Goal: Information Seeking & Learning: Learn about a topic

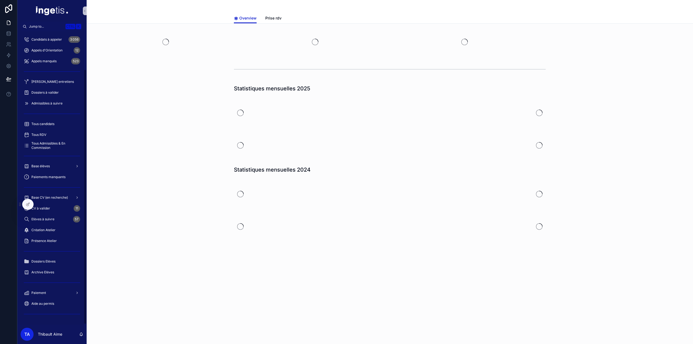
scroll to position [43, 0]
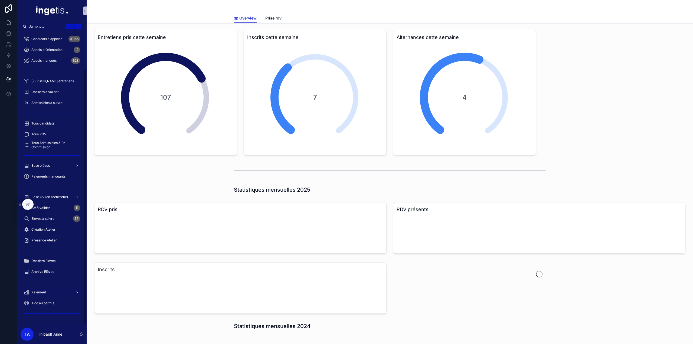
click at [55, 293] on div "Paiement" at bounding box center [52, 292] width 56 height 9
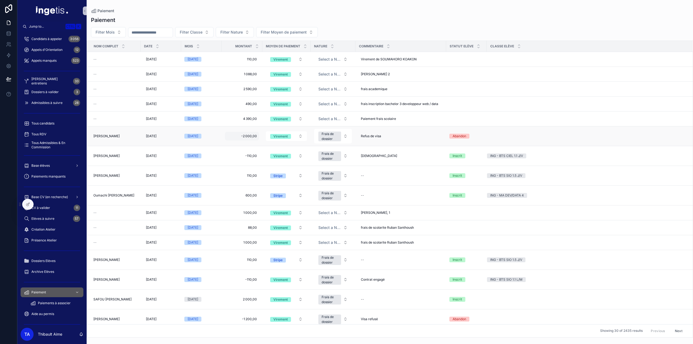
click at [244, 135] on span "-2 000,00" at bounding box center [242, 136] width 30 height 4
click at [237, 145] on input "*********" at bounding box center [253, 143] width 51 height 8
type input "*********"
click button "scrollable content" at bounding box center [293, 142] width 7 height 7
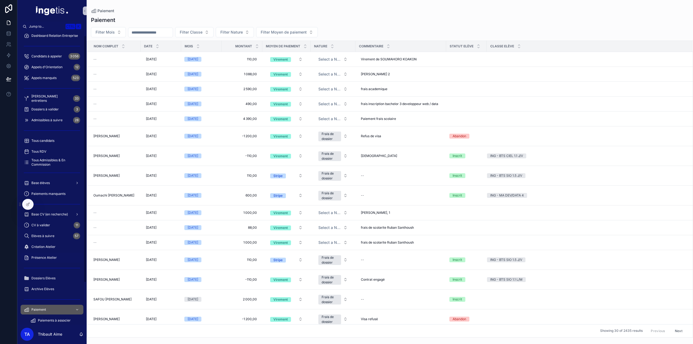
scroll to position [54, 0]
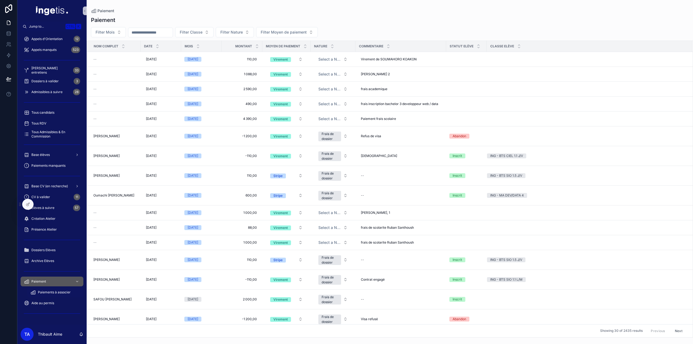
click at [50, 292] on span "Paiements à associer" at bounding box center [54, 292] width 33 height 4
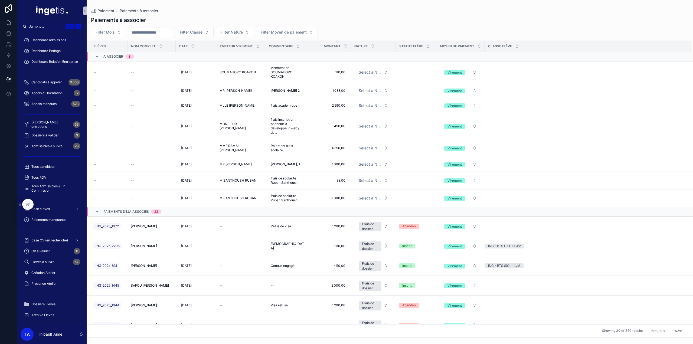
click at [52, 43] on div "Dashboard admissions" at bounding box center [52, 40] width 56 height 9
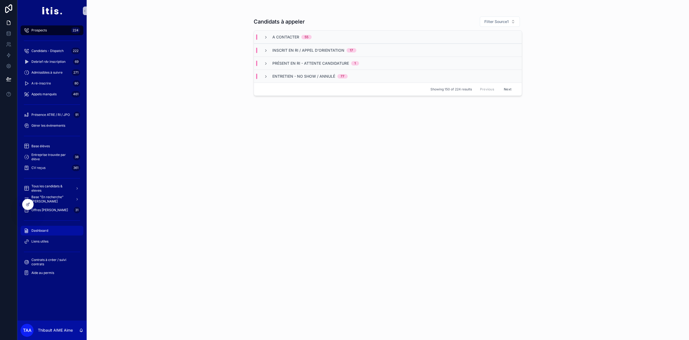
drag, startPoint x: 40, startPoint y: 231, endPoint x: 266, endPoint y: 5, distance: 319.1
click at [40, 231] on span "Dashboard" at bounding box center [39, 231] width 17 height 4
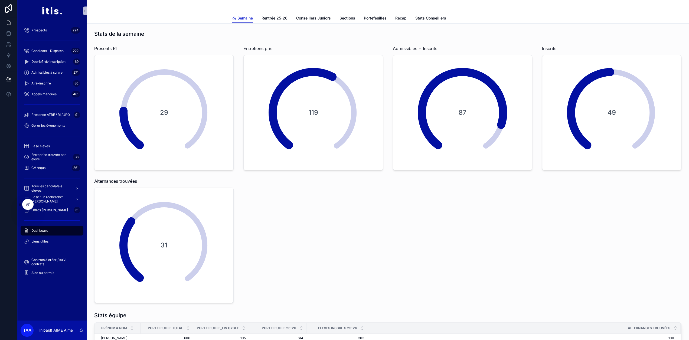
click at [319, 21] on link "Conseillers Juniors" at bounding box center [313, 18] width 35 height 11
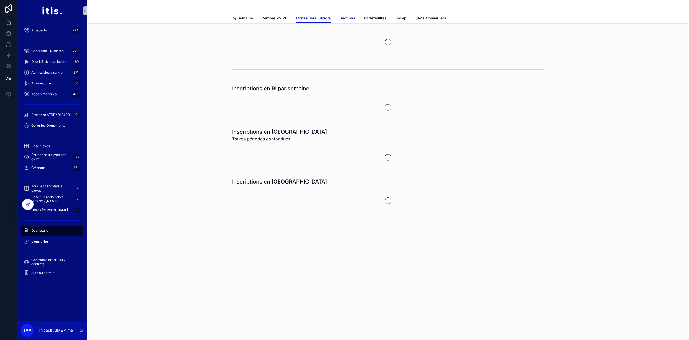
click at [352, 16] on span "Sections" at bounding box center [348, 17] width 16 height 5
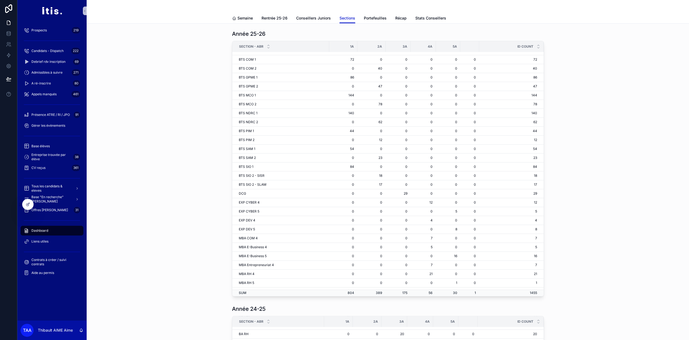
click at [49, 231] on div "Dashboard" at bounding box center [52, 230] width 56 height 9
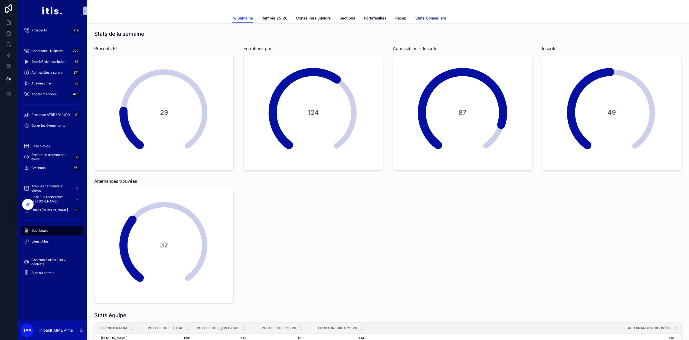
click at [434, 15] on span "Stats Conseillers" at bounding box center [431, 17] width 31 height 5
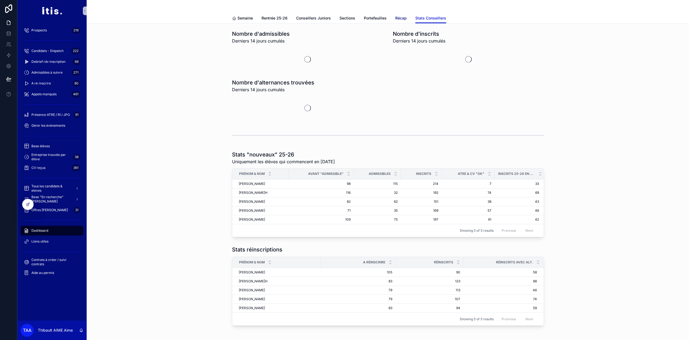
click at [403, 17] on span "Récap" at bounding box center [400, 17] width 11 height 5
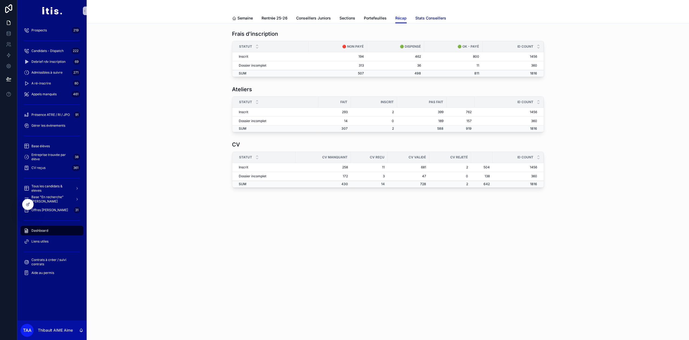
click at [427, 20] on span "Stats Conseillers" at bounding box center [431, 17] width 31 height 5
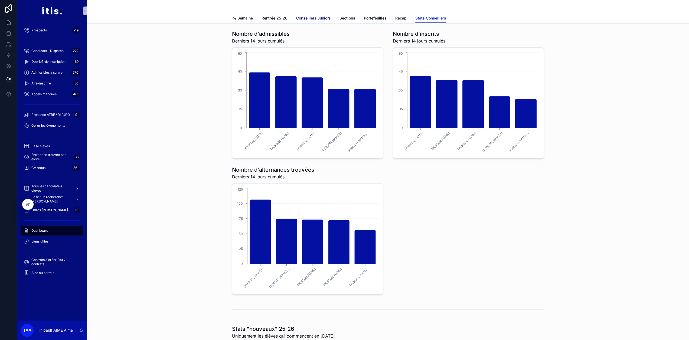
click at [314, 20] on span "Conseillers Juniors" at bounding box center [313, 17] width 35 height 5
click at [275, 18] on span "Rentrée 25-26" at bounding box center [275, 17] width 26 height 5
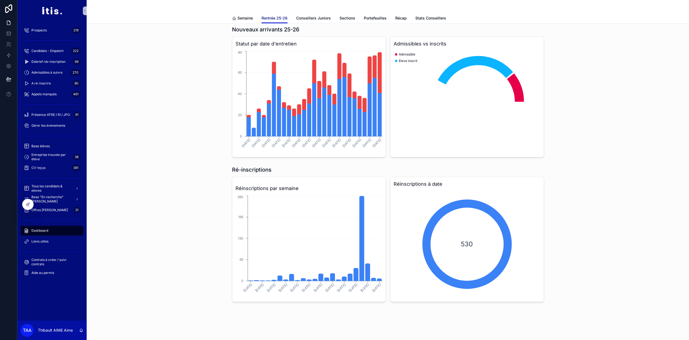
scroll to position [7, 0]
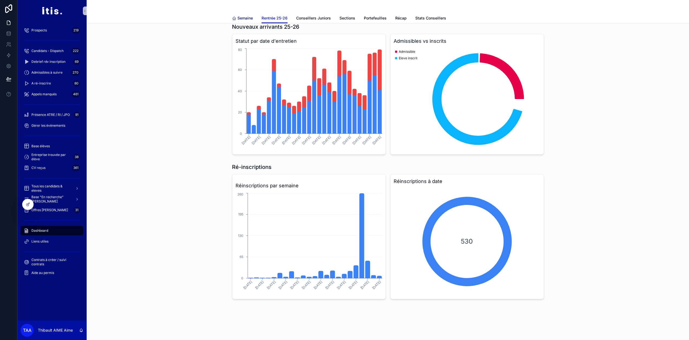
click at [249, 20] on span "Semaine" at bounding box center [245, 17] width 15 height 5
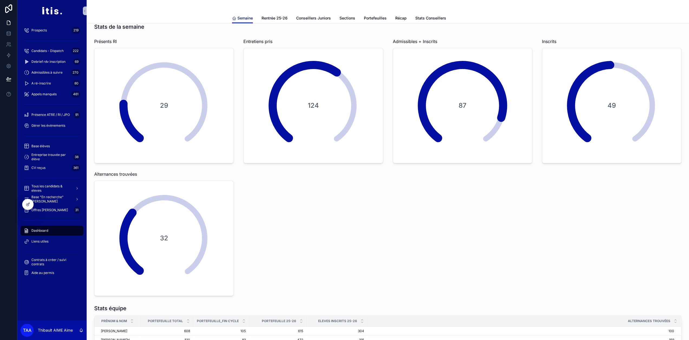
click at [248, 20] on span "Semaine" at bounding box center [245, 17] width 15 height 5
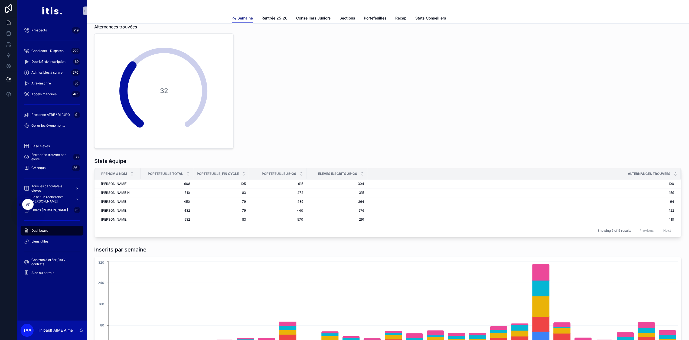
scroll to position [217, 0]
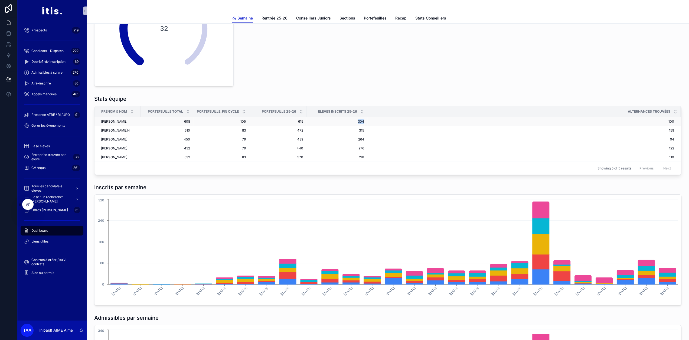
drag, startPoint x: 357, startPoint y: 121, endPoint x: 367, endPoint y: 124, distance: 9.9
click at [367, 124] on td "304 304" at bounding box center [337, 121] width 61 height 9
drag, startPoint x: 368, startPoint y: 134, endPoint x: 357, endPoint y: 129, distance: 12.2
click at [357, 129] on tr "Eva GUYOMARC'H Eva GUYOMARC'H 510 510 83 83 472 472 315 315 159 159" at bounding box center [388, 130] width 587 height 9
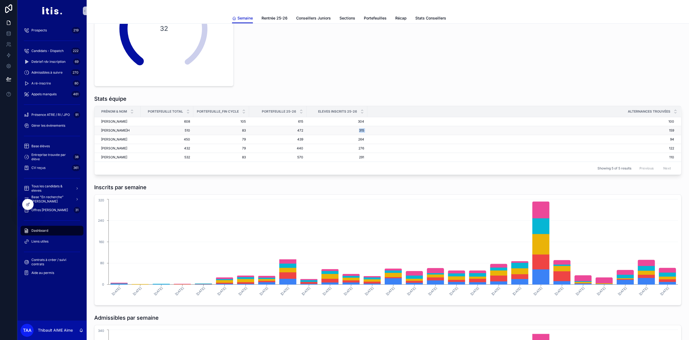
click at [357, 129] on span "315" at bounding box center [337, 130] width 54 height 4
drag, startPoint x: 357, startPoint y: 117, endPoint x: 366, endPoint y: 147, distance: 31.9
click at [366, 147] on tbody "Aida JAOUANI Aida JAOUANI 608 608 105 105 615 615 304 304 100 100 Eva GUYOMARC'…" at bounding box center [388, 139] width 587 height 45
click at [366, 147] on td "276 276" at bounding box center [337, 148] width 61 height 9
drag, startPoint x: 365, startPoint y: 159, endPoint x: 358, endPoint y: 124, distance: 35.8
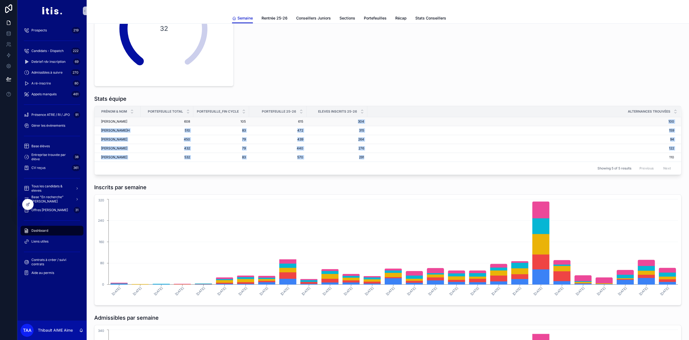
click at [358, 124] on tbody "Aida JAOUANI Aida JAOUANI 608 608 105 105 615 615 304 304 100 100 Eva GUYOMARC'…" at bounding box center [388, 139] width 587 height 45
click at [357, 123] on td "304 304" at bounding box center [337, 121] width 61 height 9
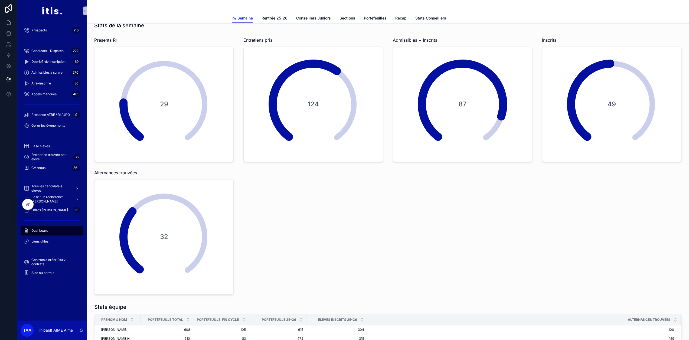
scroll to position [0, 0]
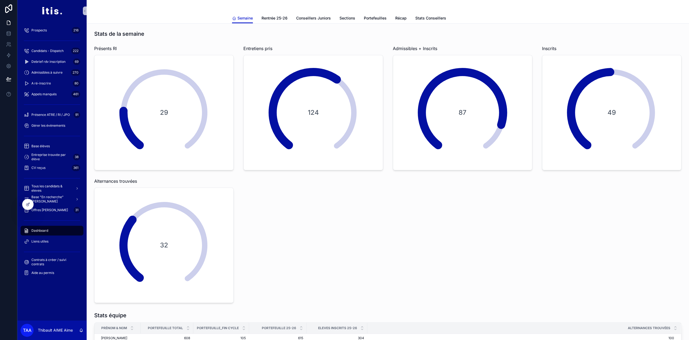
click at [270, 13] on div "Semaine Rentrée 25-26 Conseillers Juniors Sections Portefeuilles Récap Stats Co…" at bounding box center [388, 18] width 312 height 10
drag, startPoint x: 271, startPoint y: 13, endPoint x: 269, endPoint y: 17, distance: 4.3
click at [271, 14] on link "Rentrée 25-26" at bounding box center [275, 18] width 26 height 11
click at [269, 17] on span "Rentrée 25-26" at bounding box center [275, 17] width 26 height 5
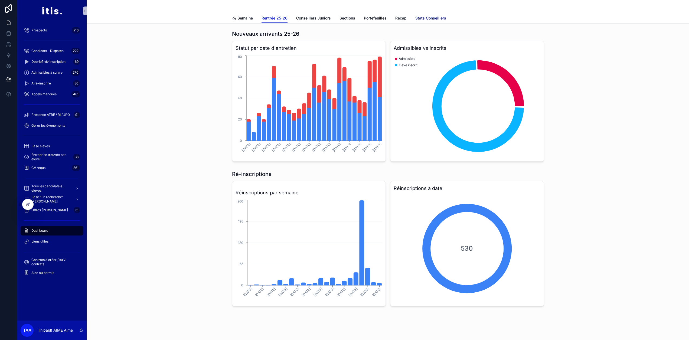
click at [439, 18] on span "Stats Conseillers" at bounding box center [431, 17] width 31 height 5
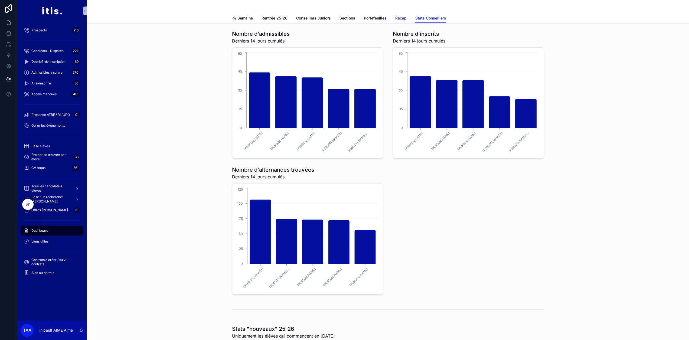
click at [406, 21] on span "Récap" at bounding box center [400, 17] width 11 height 5
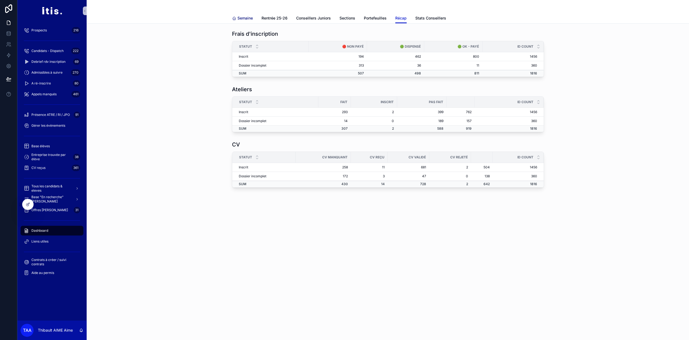
click at [235, 16] on icon "scrollable content" at bounding box center [234, 18] width 4 height 4
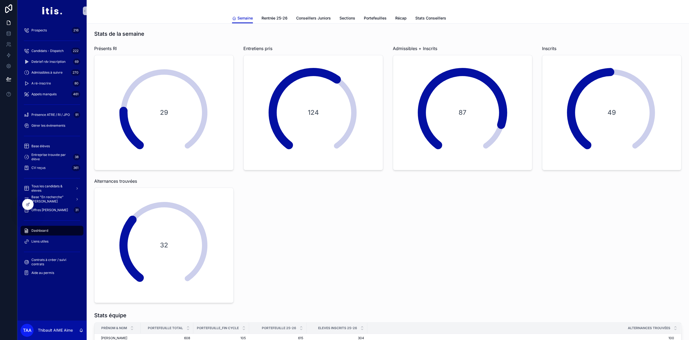
click at [18, 128] on div "Gérer les évènements" at bounding box center [51, 125] width 69 height 11
click at [35, 128] on span "Gérer les évènements" at bounding box center [48, 126] width 34 height 4
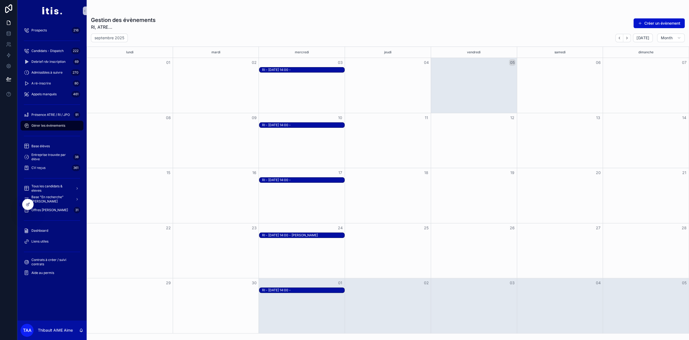
click at [292, 128] on div "RI - 10-09-25 à 14:00 -" at bounding box center [302, 125] width 86 height 6
click at [290, 125] on div "RI - 10-09-25 à 14:00 -" at bounding box center [303, 125] width 82 height 4
click at [302, 69] on div "RI - 03-09-25 à 14:00 -" at bounding box center [303, 70] width 82 height 4
click at [296, 181] on div "RI - 17-09-25 à 14:00 -" at bounding box center [303, 180] width 82 height 4
click at [255, 142] on div "Month View" at bounding box center [216, 140] width 86 height 55
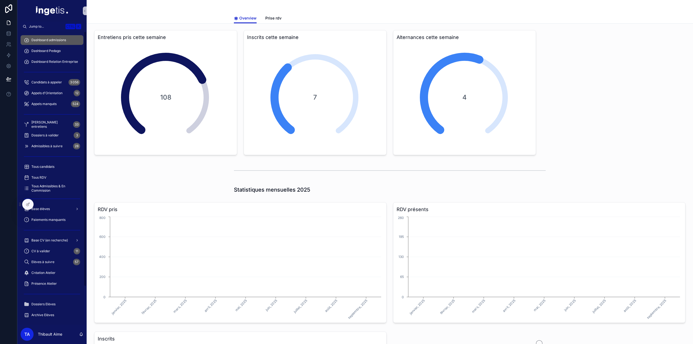
scroll to position [43, 0]
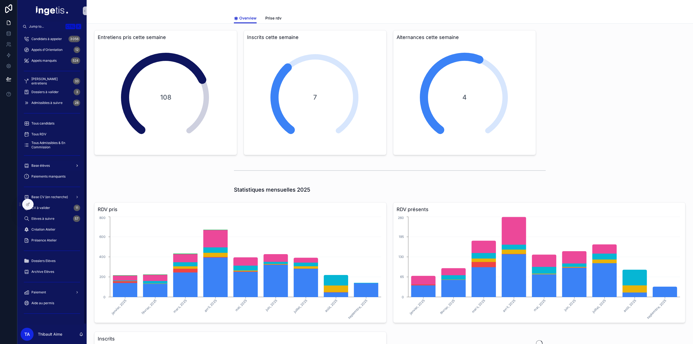
click at [47, 167] on span "Base élèves" at bounding box center [40, 166] width 18 height 4
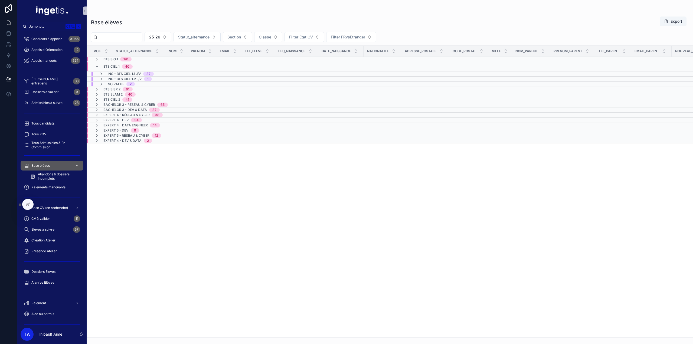
click at [118, 68] on div "BTS CIEL 1 40" at bounding box center [117, 66] width 29 height 9
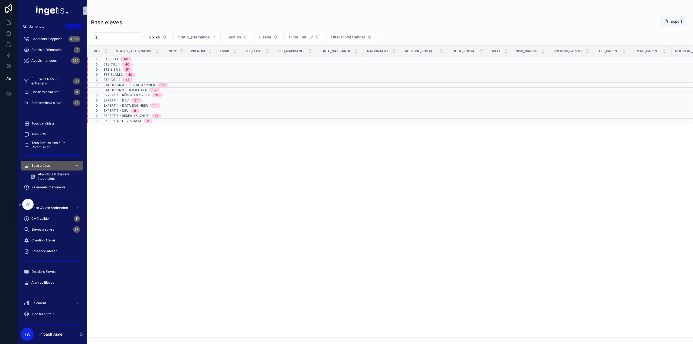
click at [104, 62] on td "BTS CIEL 1 40" at bounding box center [137, 64] width 100 height 5
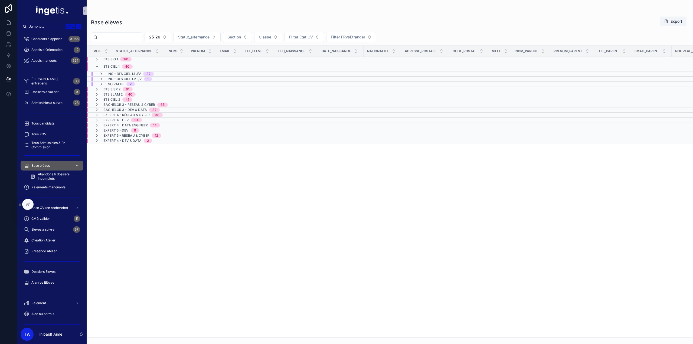
click at [104, 58] on span "BTS SIO 1" at bounding box center [110, 59] width 15 height 4
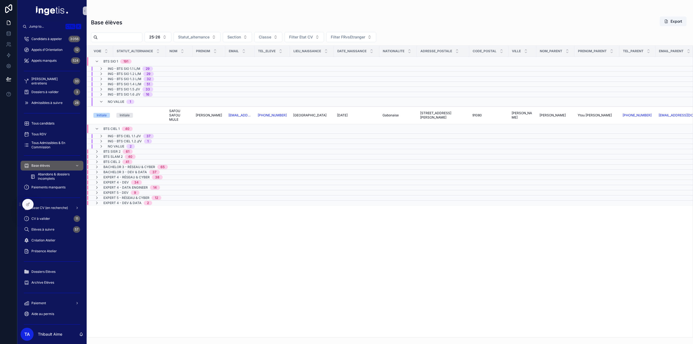
click at [113, 103] on div "No value 1" at bounding box center [121, 102] width 27 height 9
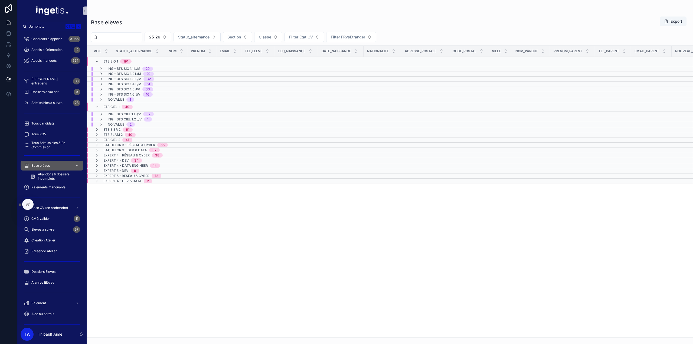
click at [115, 100] on span "No value" at bounding box center [116, 100] width 17 height 4
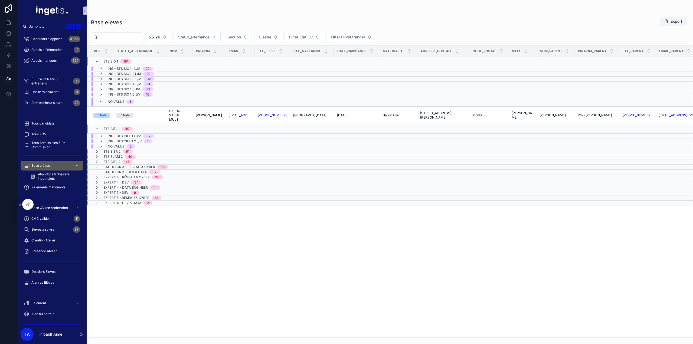
click at [115, 100] on span "No value" at bounding box center [116, 102] width 17 height 4
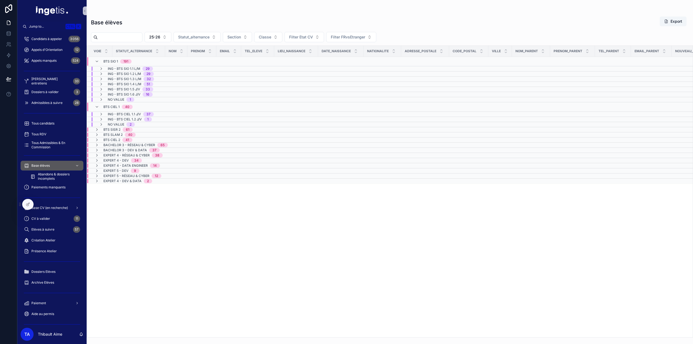
click at [113, 104] on div "BTS CIEL 1 40" at bounding box center [117, 107] width 29 height 9
click at [111, 98] on span "No value" at bounding box center [116, 100] width 17 height 4
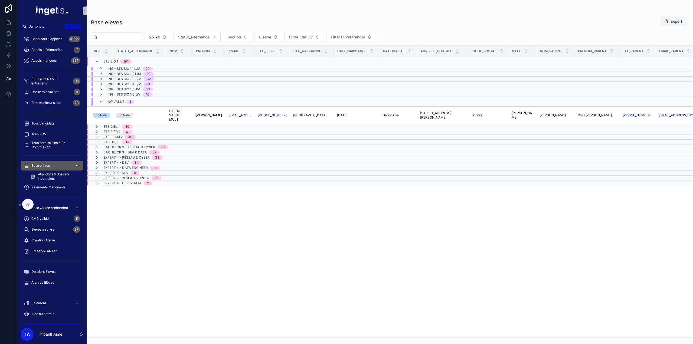
click at [155, 93] on div "ING - BTS SIO 1.6 J/V 16" at bounding box center [126, 94] width 67 height 4
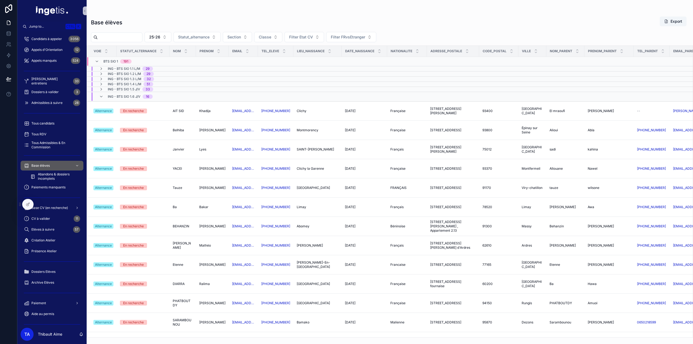
click at [144, 96] on span "16" at bounding box center [148, 97] width 10 height 4
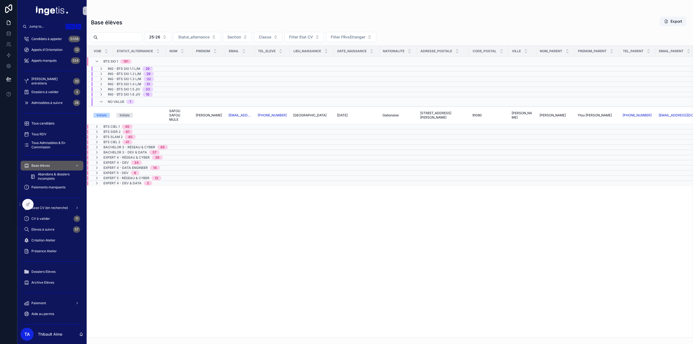
click at [135, 67] on span "ING - BTS SIO 1.1 L/M" at bounding box center [124, 69] width 33 height 4
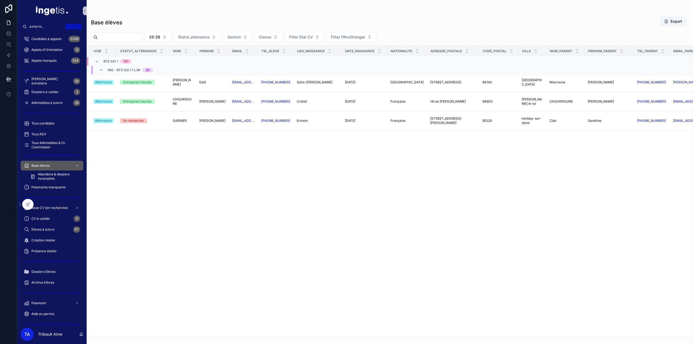
scroll to position [3, 0]
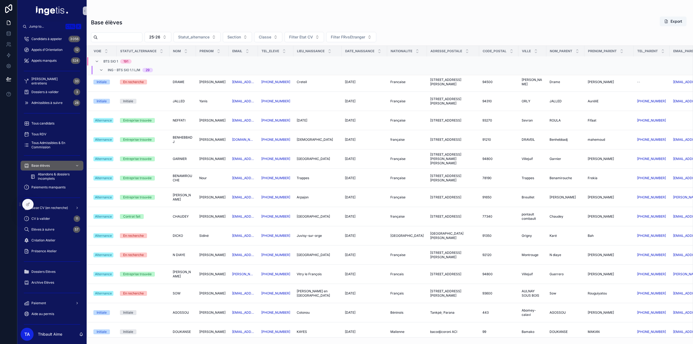
click at [126, 68] on span "ING - BTS SIO 1.1 L/M" at bounding box center [124, 70] width 33 height 4
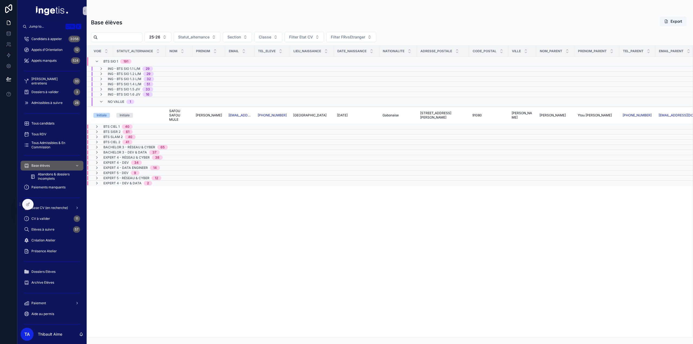
scroll to position [0, 0]
click at [126, 100] on div "No value 1" at bounding box center [121, 102] width 27 height 9
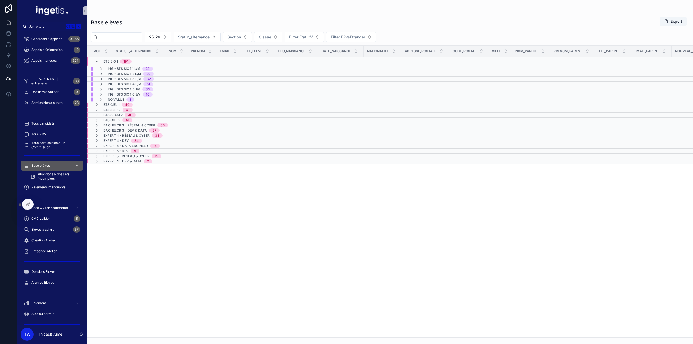
click at [112, 69] on span "ING - BTS SIO 1.1 L/M" at bounding box center [124, 69] width 33 height 4
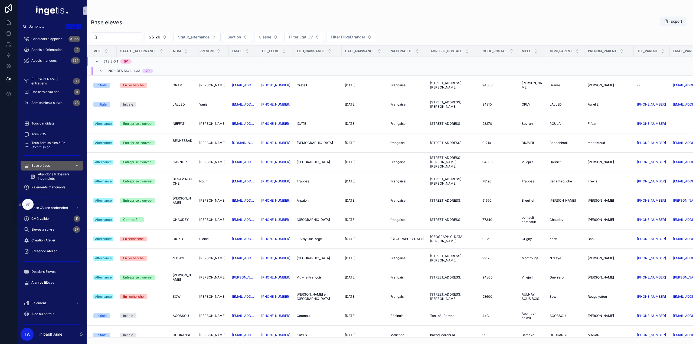
click at [124, 73] on div "ING - BTS SIO 1.1 L/M 29" at bounding box center [130, 71] width 45 height 9
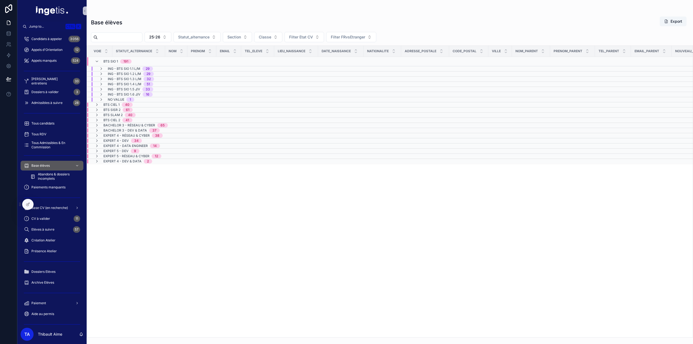
click at [126, 72] on span "ING - BTS SIO 1.2 L/M" at bounding box center [124, 74] width 33 height 4
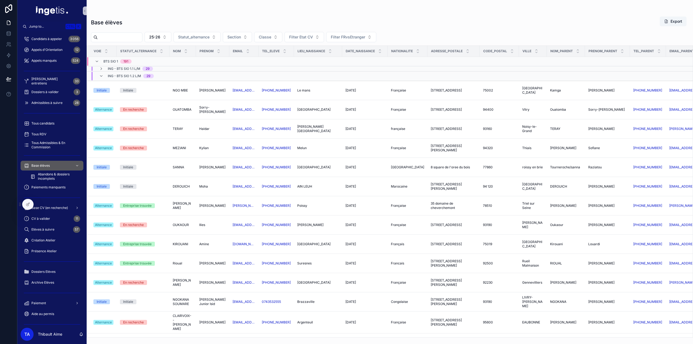
click at [124, 76] on span "ING - BTS SIO 1.2 L/M" at bounding box center [124, 76] width 33 height 4
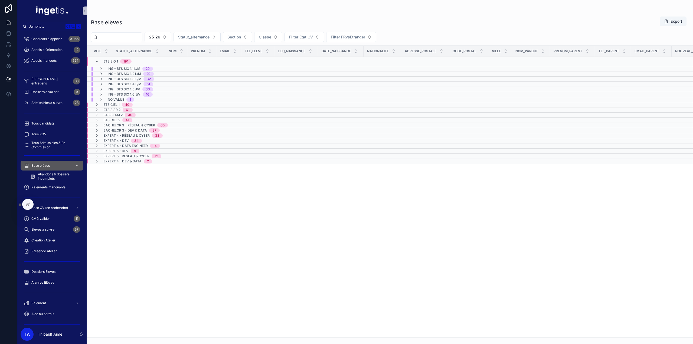
click at [127, 79] on span "ING - BTS SIO 1.3 L/M" at bounding box center [125, 79] width 34 height 4
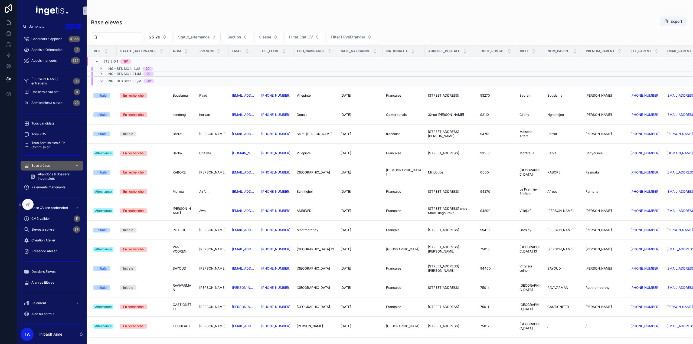
click at [127, 80] on span "ING - BTS SIO 1.3 L/M" at bounding box center [125, 81] width 34 height 4
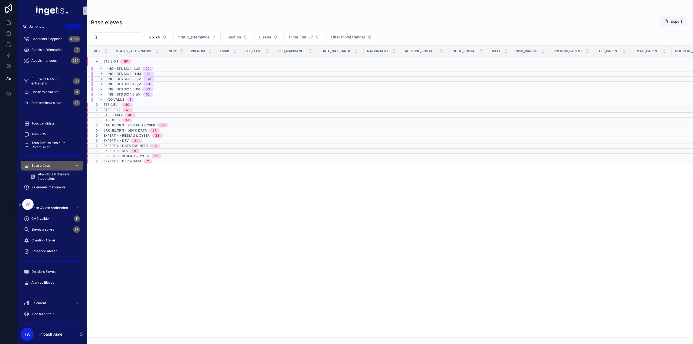
click at [121, 69] on span "ING - BTS SIO 1.1 L/M" at bounding box center [124, 69] width 33 height 4
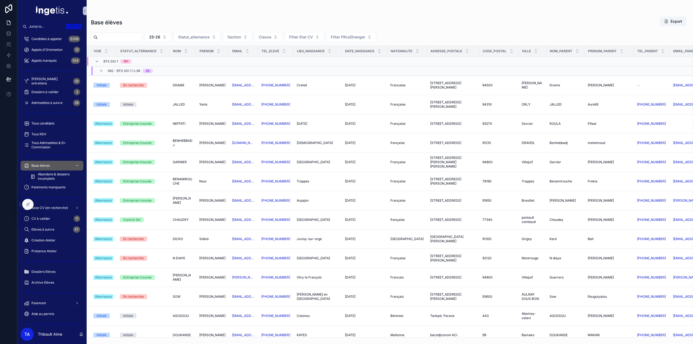
click at [120, 69] on span "ING - BTS SIO 1.1 L/M" at bounding box center [124, 71] width 33 height 4
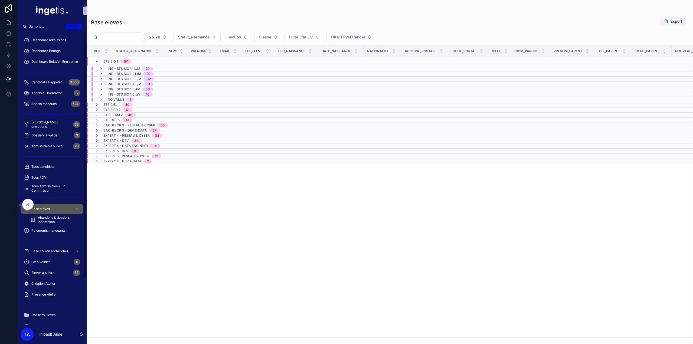
click at [55, 40] on span "Dashboard admissions" at bounding box center [48, 40] width 35 height 4
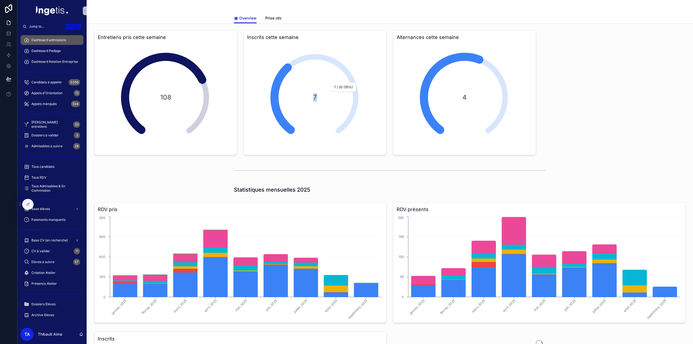
drag, startPoint x: 313, startPoint y: 98, endPoint x: 356, endPoint y: 109, distance: 44.6
click at [356, 109] on div "7" at bounding box center [315, 97] width 108 height 108
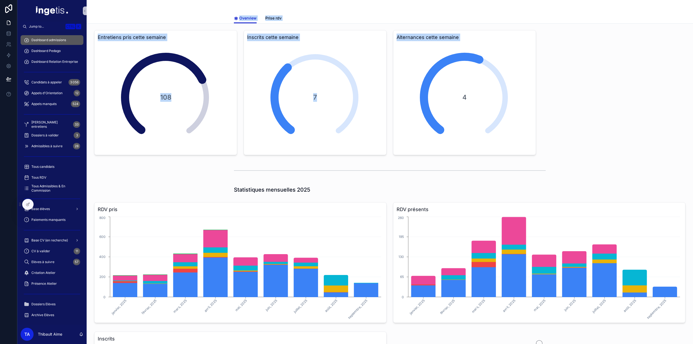
drag, startPoint x: 483, startPoint y: 132, endPoint x: 115, endPoint y: 16, distance: 386.6
click at [93, 17] on div "Overview Overview Prise rdv Entretiens pris cette semaine 108 Inscrits cette se…" at bounding box center [390, 338] width 607 height 676
click at [136, 14] on div "Overview Prise rdv" at bounding box center [390, 18] width 600 height 10
drag, startPoint x: 136, startPoint y: 14, endPoint x: 563, endPoint y: 144, distance: 446.1
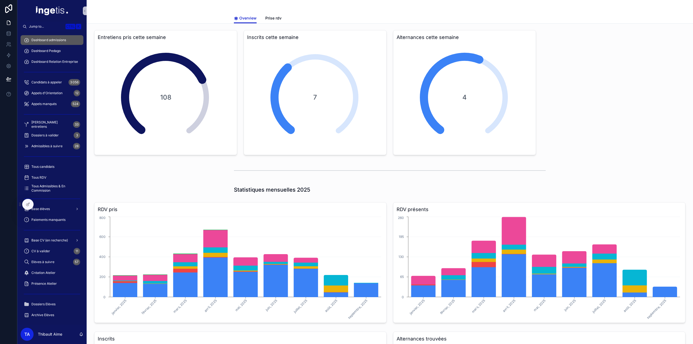
drag, startPoint x: 569, startPoint y: 153, endPoint x: 177, endPoint y: 8, distance: 418.5
click at [177, 8] on div "Overview Overview Prise rdv" at bounding box center [390, 12] width 607 height 24
drag, startPoint x: 177, startPoint y: 8, endPoint x: 600, endPoint y: 155, distance: 447.9
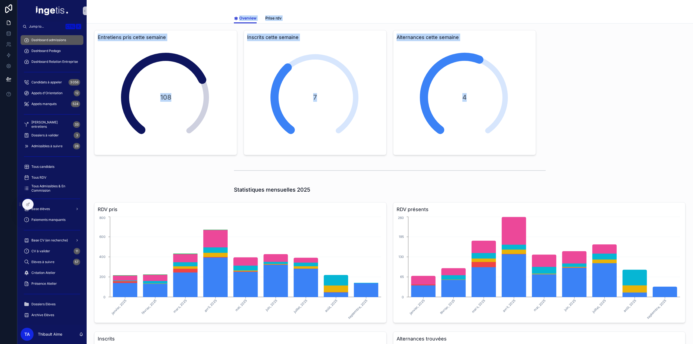
click at [45, 57] on link "Dashboard Relation Entreprise" at bounding box center [52, 62] width 63 height 10
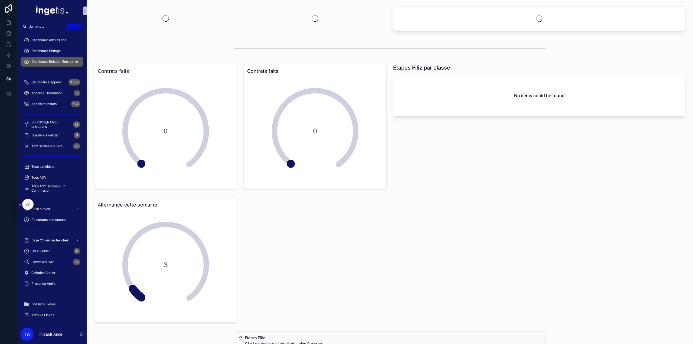
click at [44, 53] on div "Dashboard Pedago" at bounding box center [52, 51] width 56 height 9
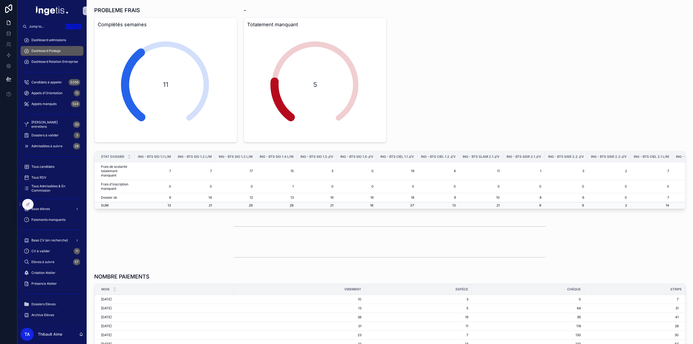
click at [47, 59] on div "Dashboard Relation Entreprise" at bounding box center [52, 61] width 56 height 9
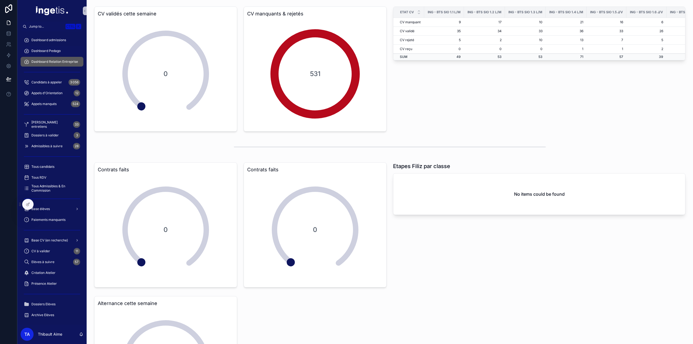
click at [55, 52] on span "Dashboard Pedago" at bounding box center [45, 51] width 29 height 4
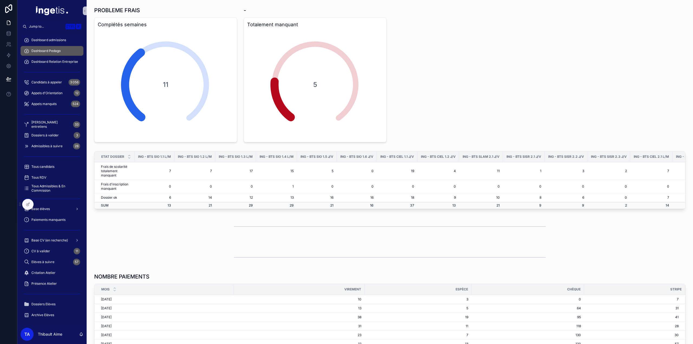
click at [54, 40] on span "Dashboard admissions" at bounding box center [48, 40] width 35 height 4
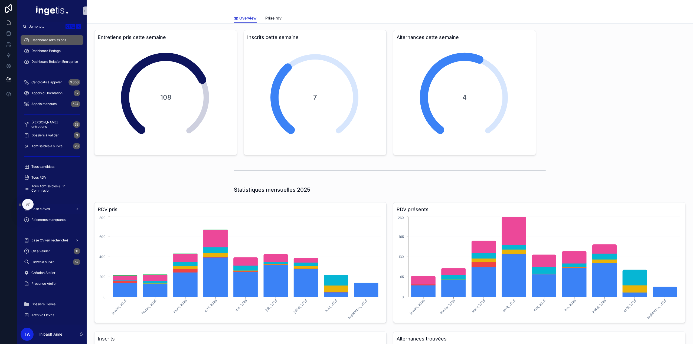
click at [55, 212] on div "Base élèves" at bounding box center [52, 209] width 56 height 9
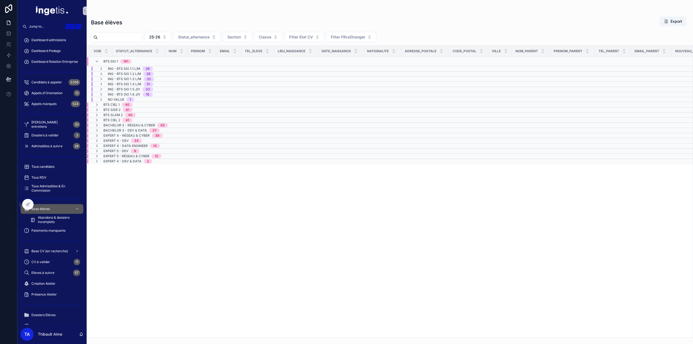
click at [118, 63] on div "BTS SIO 1 191" at bounding box center [117, 61] width 28 height 9
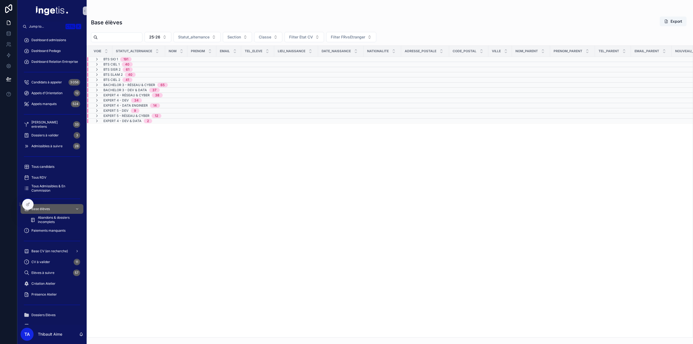
click at [122, 60] on span "191" at bounding box center [125, 59] width 11 height 4
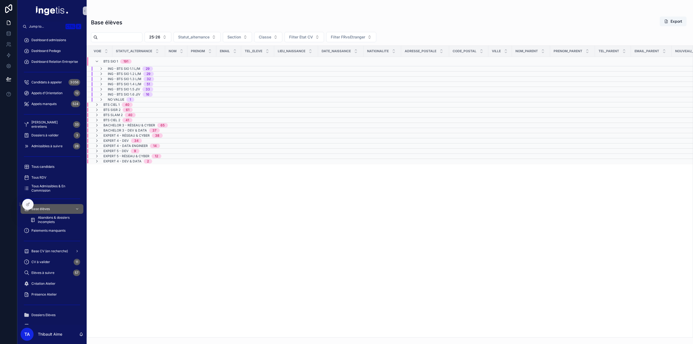
click at [125, 104] on span "40" at bounding box center [127, 105] width 11 height 4
click at [118, 128] on span "BTS SISR 2" at bounding box center [111, 130] width 17 height 4
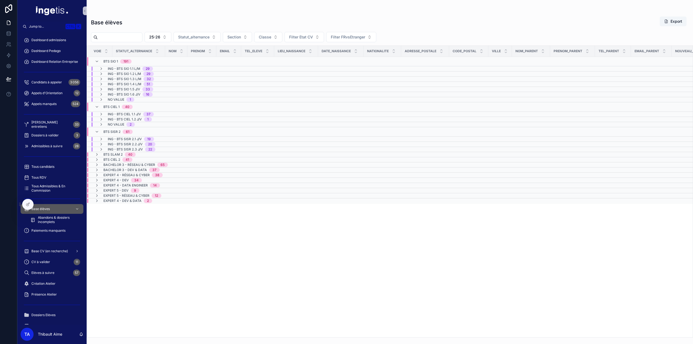
click at [118, 131] on span "BTS SISR 2" at bounding box center [111, 132] width 17 height 4
click at [118, 134] on span "BTS SLAM 2" at bounding box center [112, 135] width 19 height 4
click at [118, 135] on span "BTS SLAM 2" at bounding box center [112, 137] width 19 height 4
click at [119, 139] on span "BTS CIEL 2" at bounding box center [111, 140] width 17 height 4
click at [114, 140] on span "BTS CIEL 2" at bounding box center [111, 142] width 17 height 4
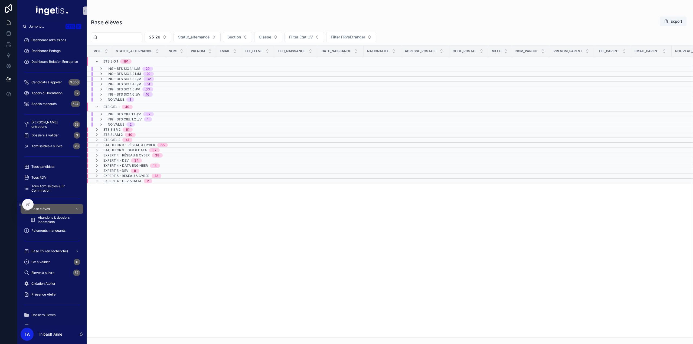
click at [114, 139] on span "BTS CIEL 2" at bounding box center [111, 140] width 17 height 4
click at [114, 140] on span "BTS CIEL 2" at bounding box center [111, 142] width 17 height 4
click at [122, 143] on span "Bachelor 3 - Réseau & Cyber" at bounding box center [129, 145] width 52 height 4
click at [122, 145] on span "Bachelor 3 - Réseau & Cyber" at bounding box center [129, 147] width 52 height 4
click at [123, 61] on span "191" at bounding box center [125, 61] width 11 height 4
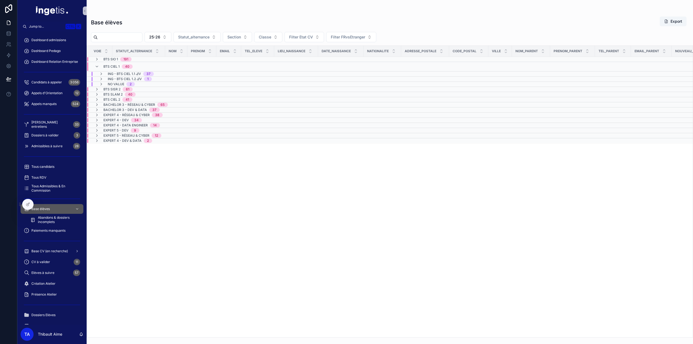
click at [118, 68] on div "BTS CIEL 1 40" at bounding box center [117, 66] width 29 height 9
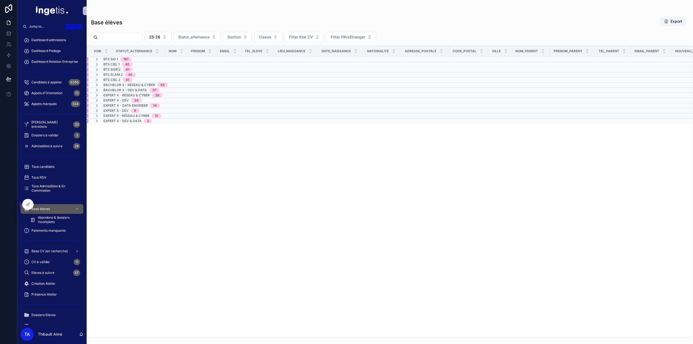
click at [118, 70] on span "BTS SISR 2" at bounding box center [111, 69] width 17 height 4
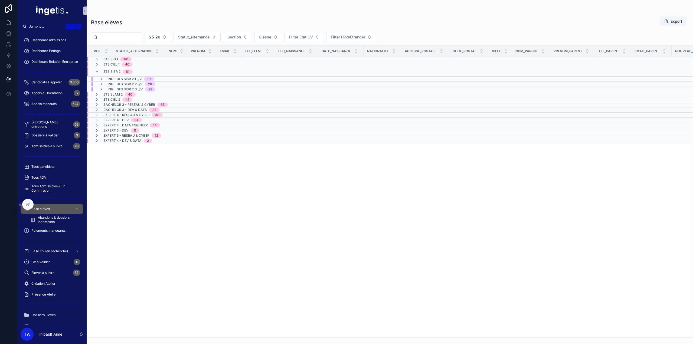
click at [115, 71] on span "BTS SISR 2" at bounding box center [111, 72] width 17 height 4
click at [113, 82] on td "BTS CIEL 2 41" at bounding box center [137, 79] width 100 height 5
click at [113, 82] on span "BTS CIEL 2" at bounding box center [111, 82] width 17 height 4
click at [113, 85] on span "Bachelor 3 - Réseau & Cyber" at bounding box center [129, 85] width 52 height 4
click at [113, 85] on span "Bachelor 3 - Réseau & Cyber" at bounding box center [129, 87] width 52 height 4
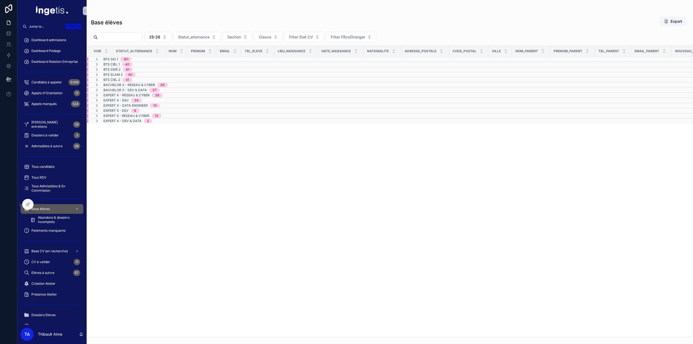
click at [113, 91] on span "Bachelor 3 - Dev & Data" at bounding box center [125, 90] width 44 height 4
click at [112, 90] on span "Bachelor 3 - Dev & Data" at bounding box center [125, 92] width 44 height 4
click at [107, 98] on span "Expert 4 - Dev" at bounding box center [115, 100] width 25 height 4
click at [112, 97] on td "Expert 4 - Réseau & Cyber 38" at bounding box center [137, 95] width 100 height 5
click at [110, 96] on span "Expert 4 - Réseau & Cyber" at bounding box center [126, 97] width 46 height 4
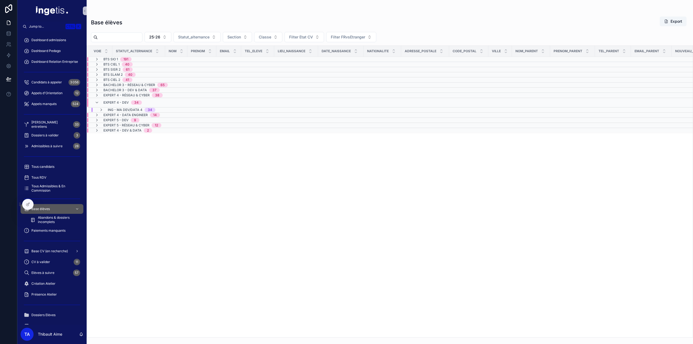
click at [110, 98] on div "Expert 4 - Dev 34" at bounding box center [122, 102] width 38 height 9
click at [111, 103] on span "Expert 4 - Data Engineer" at bounding box center [125, 105] width 44 height 4
click at [113, 107] on span "Expert 4 - Data Engineer" at bounding box center [125, 108] width 44 height 4
click at [108, 57] on span "BTS SIO 1" at bounding box center [110, 59] width 15 height 4
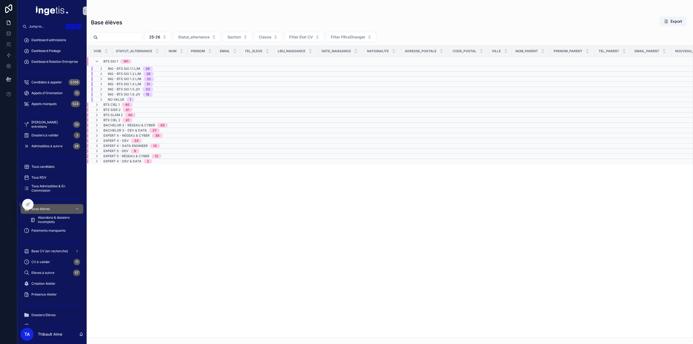
click at [103, 59] on span "BTS SIO 1" at bounding box center [110, 61] width 15 height 4
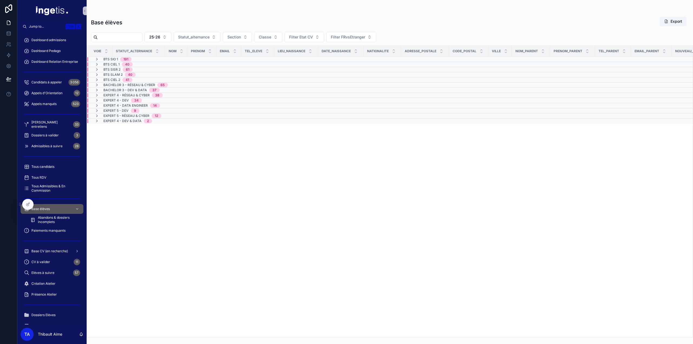
click at [105, 59] on span "BTS SIO 1" at bounding box center [110, 59] width 15 height 4
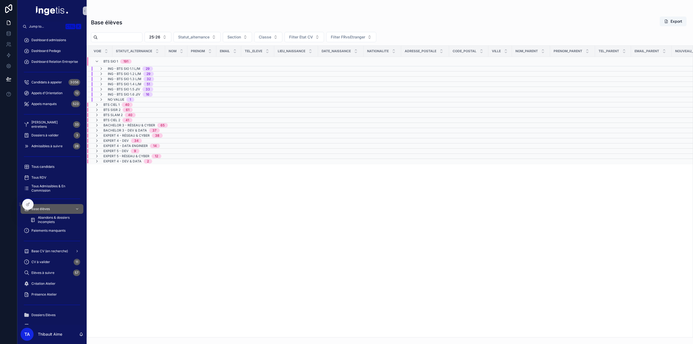
click at [115, 103] on span "BTS CIEL 1" at bounding box center [111, 105] width 16 height 4
click at [108, 105] on span "BTS CIEL 1" at bounding box center [111, 107] width 16 height 4
click at [100, 105] on div "BTS CIEL 1 40" at bounding box center [114, 105] width 38 height 4
click at [97, 107] on icon "scrollable content" at bounding box center [97, 107] width 4 height 4
click at [97, 105] on icon "scrollable content" at bounding box center [97, 105] width 4 height 4
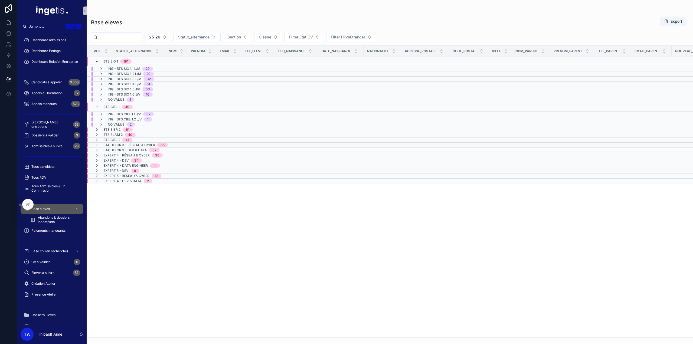
click at [97, 62] on icon "scrollable content" at bounding box center [97, 61] width 4 height 4
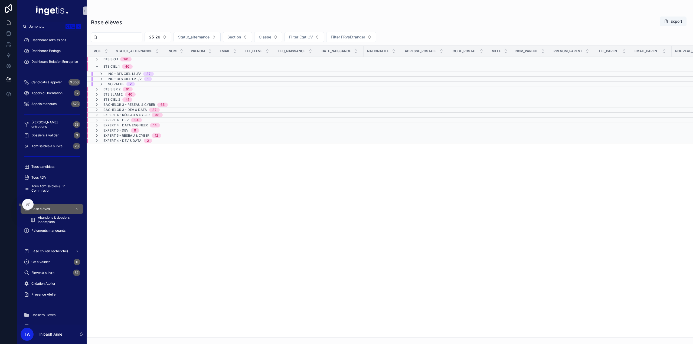
click at [97, 62] on div "BTS CIEL 1 40" at bounding box center [114, 66] width 38 height 9
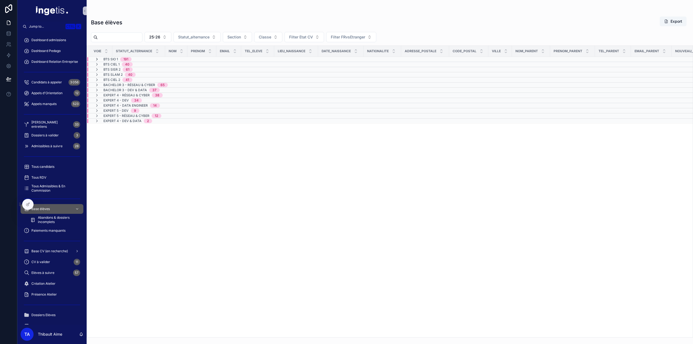
click at [96, 60] on icon "scrollable content" at bounding box center [97, 59] width 4 height 4
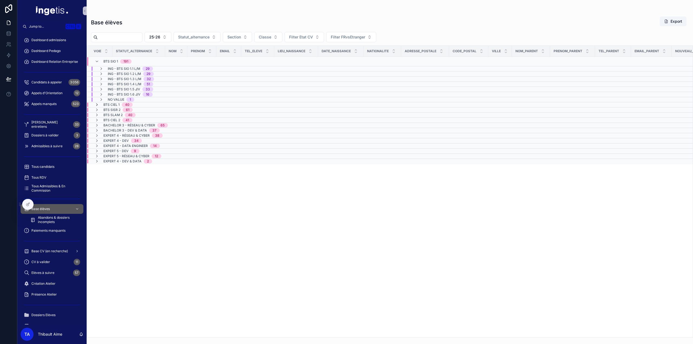
click at [97, 103] on icon "scrollable content" at bounding box center [97, 105] width 4 height 4
click at [119, 62] on div "BTS SIO 1 191" at bounding box center [117, 61] width 28 height 9
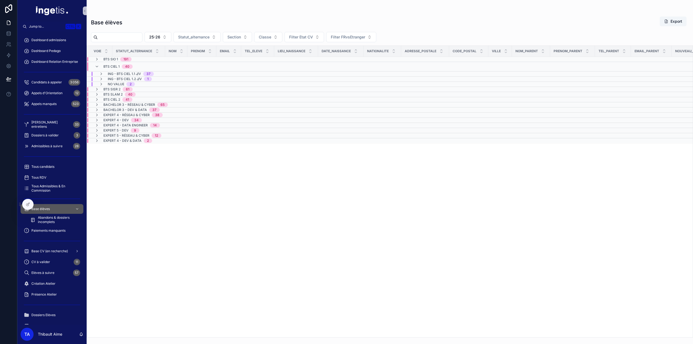
click at [110, 67] on span "BTS CIEL 1" at bounding box center [111, 66] width 16 height 4
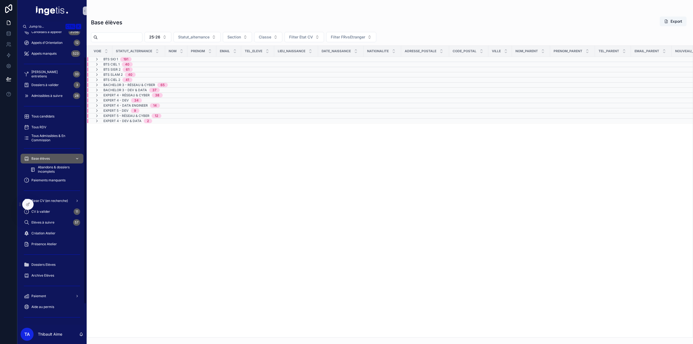
scroll to position [54, 0]
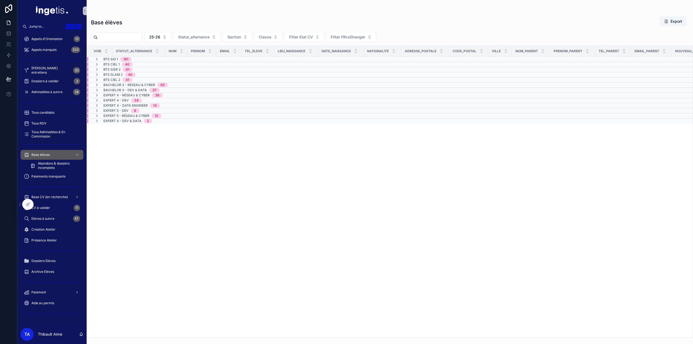
click at [56, 209] on div "CV à valider 11" at bounding box center [52, 208] width 56 height 9
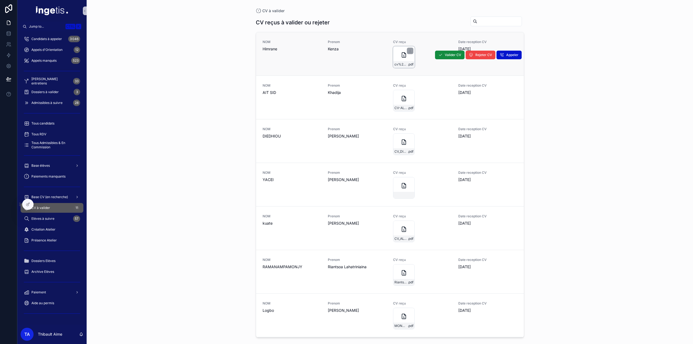
click at [407, 60] on div "cv%20kh .pdf" at bounding box center [404, 57] width 22 height 22
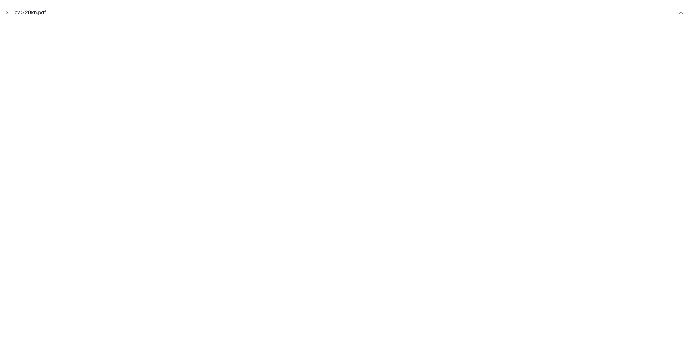
click at [6, 13] on icon "Close modal" at bounding box center [7, 13] width 4 height 4
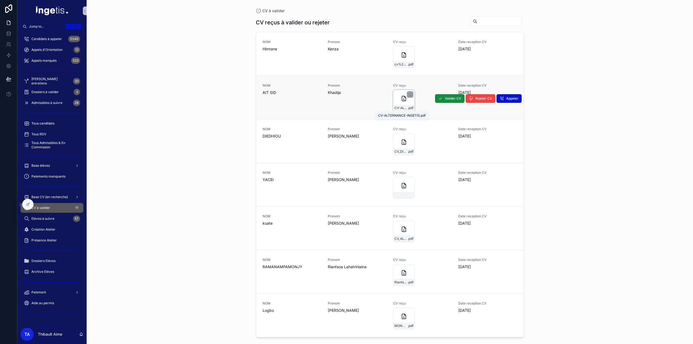
click at [400, 107] on span "CV-ALTERNANCE-INGETIS" at bounding box center [401, 108] width 13 height 4
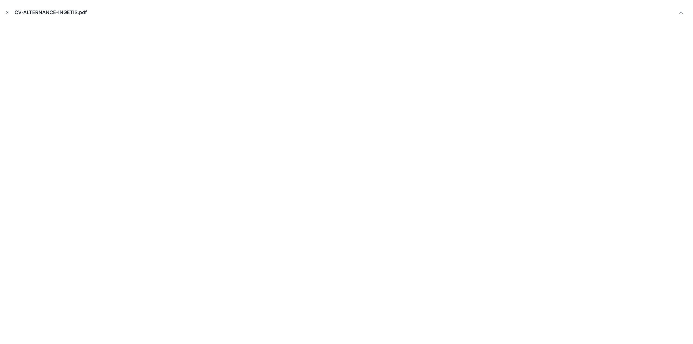
click at [5, 12] on icon "Close modal" at bounding box center [7, 13] width 4 height 4
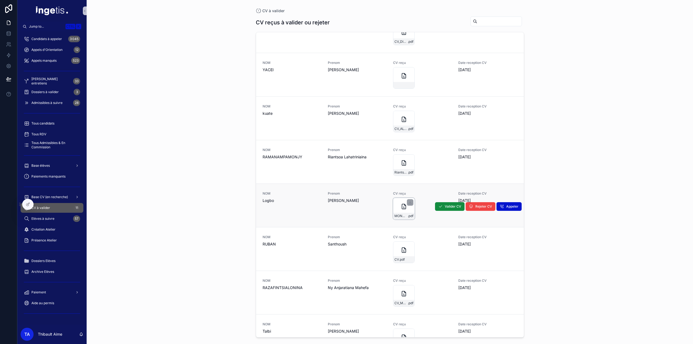
scroll to position [108, 0]
click at [401, 208] on icon "scrollable content" at bounding box center [404, 208] width 7 height 7
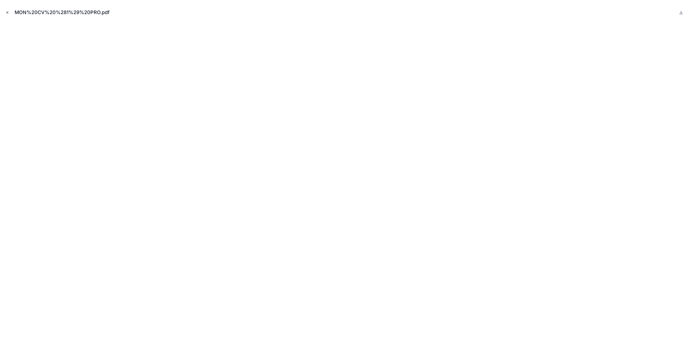
click at [9, 13] on button "Close modal" at bounding box center [7, 12] width 6 height 6
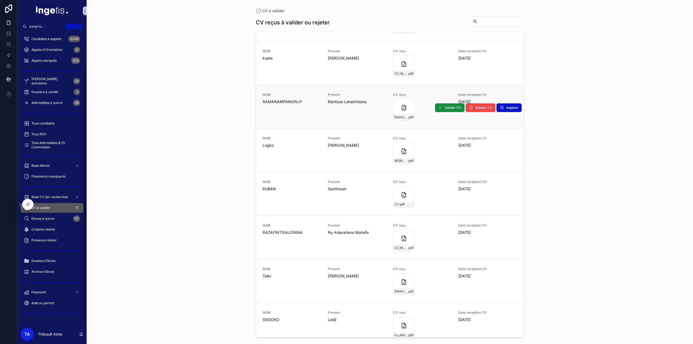
scroll to position [173, 0]
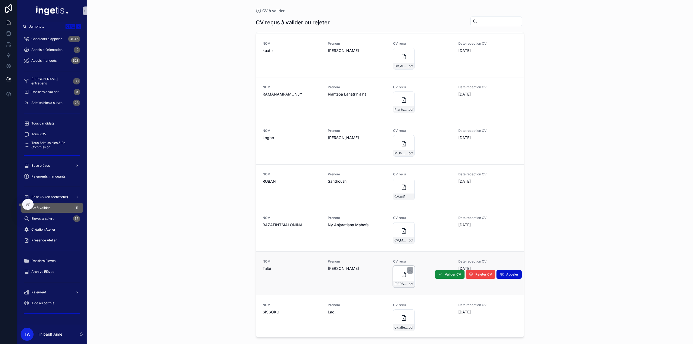
click at [400, 277] on div "CV-Lyna-TALBI .pdf" at bounding box center [404, 277] width 22 height 22
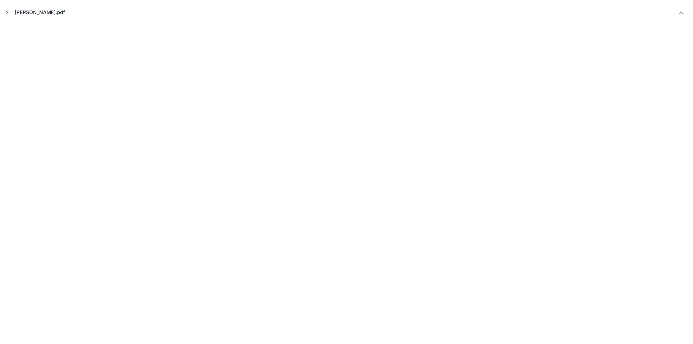
click at [8, 10] on button "Close modal" at bounding box center [7, 12] width 6 height 6
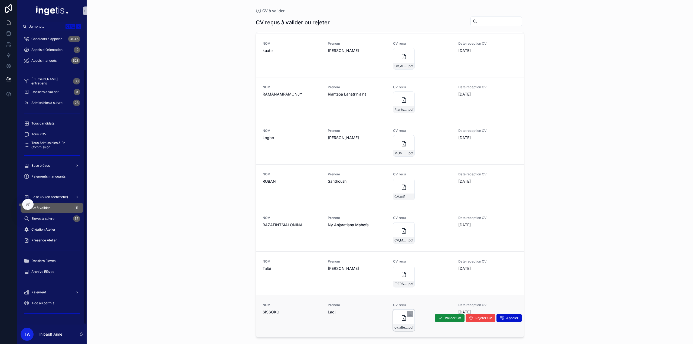
click at [400, 322] on div "cv_alternance .pdf" at bounding box center [404, 321] width 22 height 22
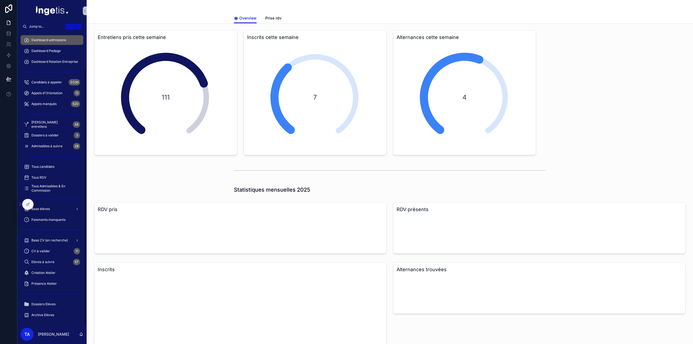
scroll to position [43, 0]
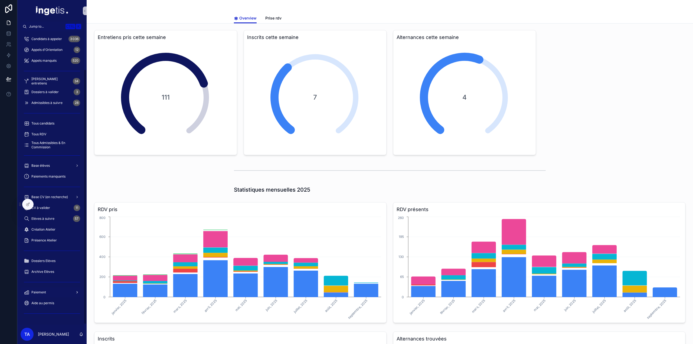
click at [49, 293] on div "Paiement" at bounding box center [52, 292] width 56 height 9
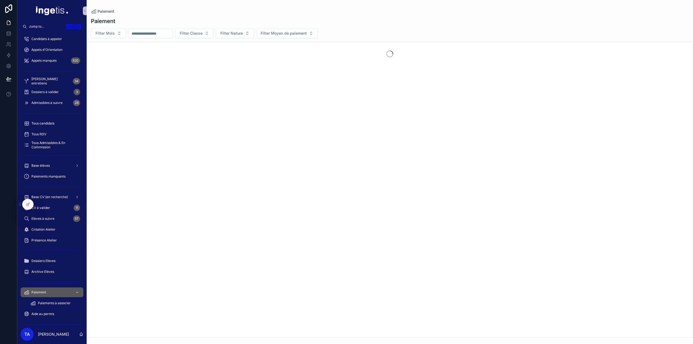
click at [55, 304] on span "Paiements à associer" at bounding box center [54, 303] width 33 height 4
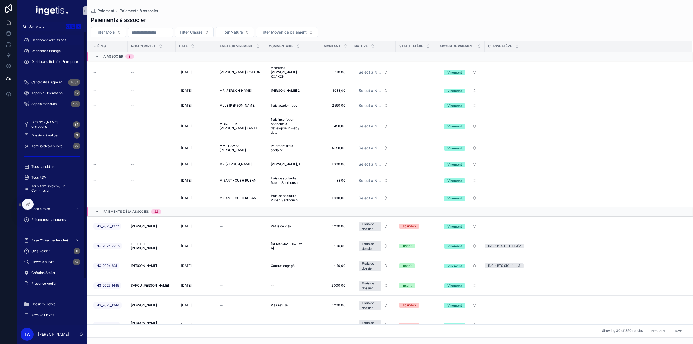
click at [66, 39] on span "Dashboard admissions" at bounding box center [48, 40] width 35 height 4
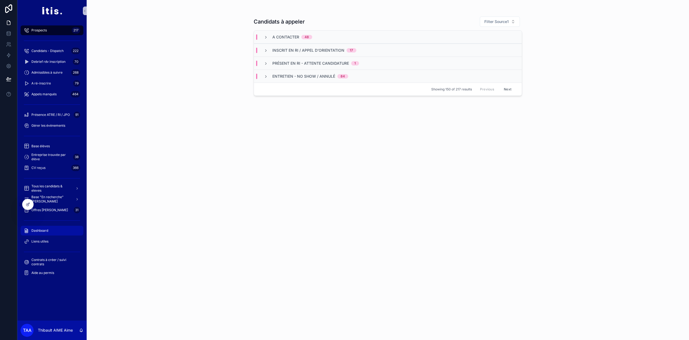
click at [56, 231] on div "Dashboard" at bounding box center [52, 230] width 56 height 9
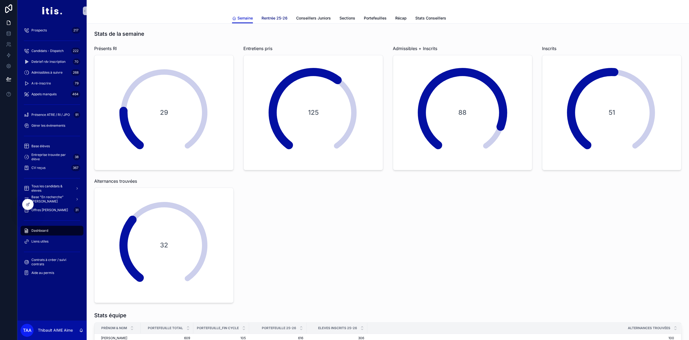
click at [277, 20] on span "Rentrée 25-26" at bounding box center [275, 17] width 26 height 5
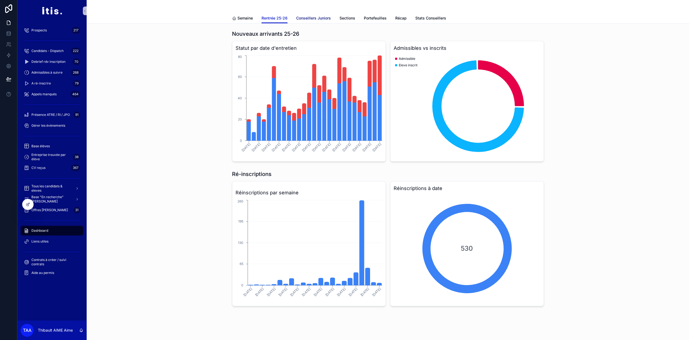
click at [320, 18] on span "Conseillers Juniors" at bounding box center [313, 17] width 35 height 5
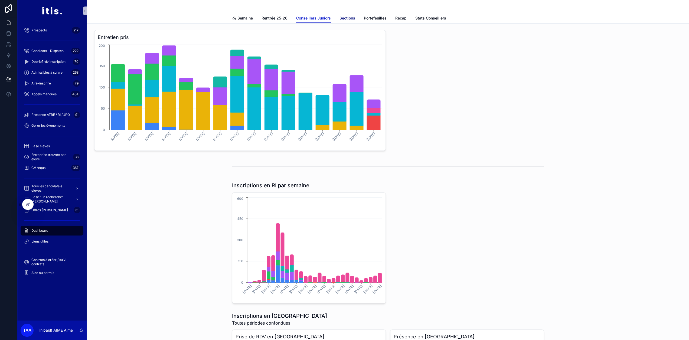
click at [348, 20] on span "Sections" at bounding box center [348, 17] width 16 height 5
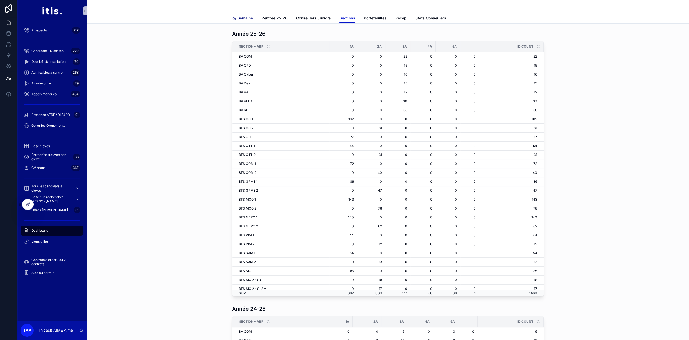
click at [238, 18] on span "Semaine" at bounding box center [245, 17] width 15 height 5
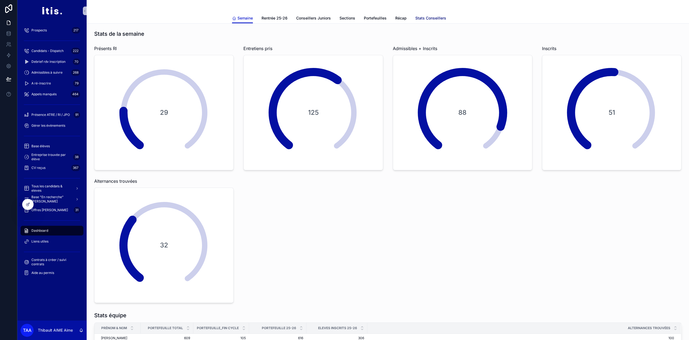
click at [436, 20] on span "Stats Conseillers" at bounding box center [431, 17] width 31 height 5
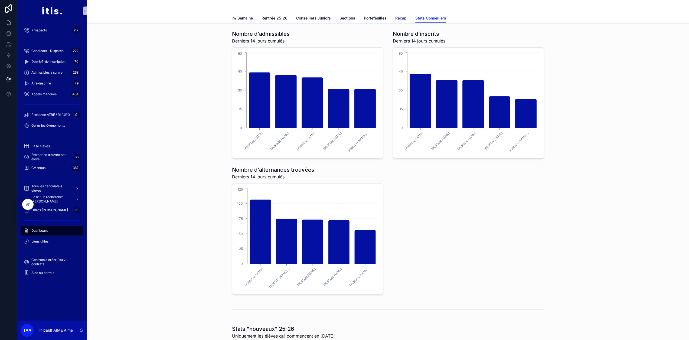
click at [402, 17] on span "Récap" at bounding box center [400, 17] width 11 height 5
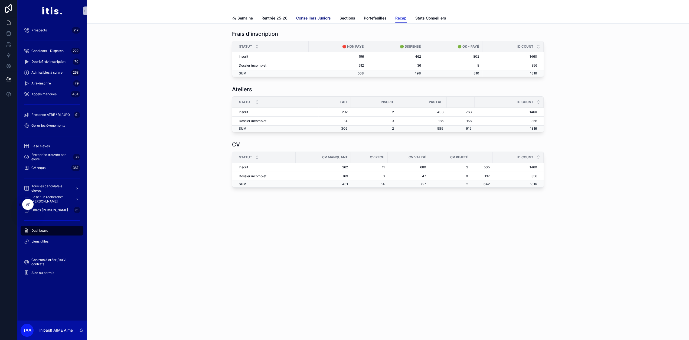
click at [323, 19] on span "Conseillers Juniors" at bounding box center [313, 17] width 35 height 5
click at [348, 19] on span "Sections" at bounding box center [348, 17] width 16 height 5
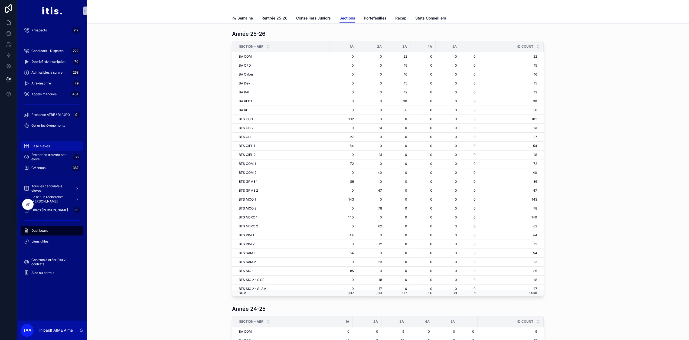
click at [64, 148] on div "Base élèves" at bounding box center [52, 146] width 56 height 9
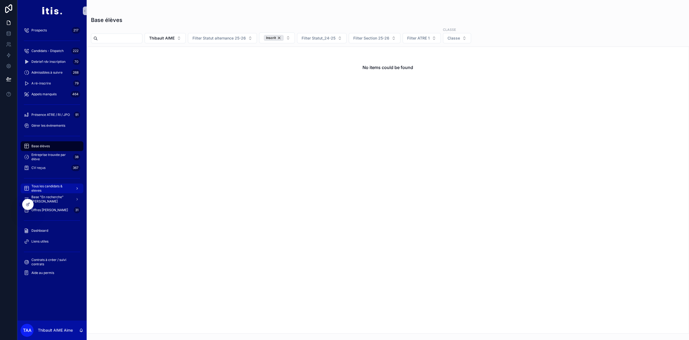
click at [53, 186] on span "Tous les candidats & eleves" at bounding box center [51, 188] width 40 height 9
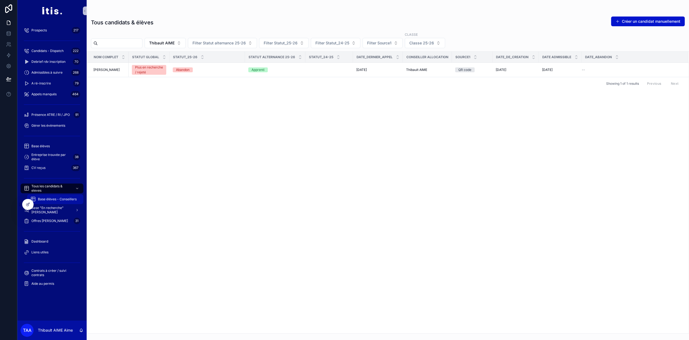
click at [56, 199] on span "Base élèves - Conseillers" at bounding box center [57, 199] width 39 height 4
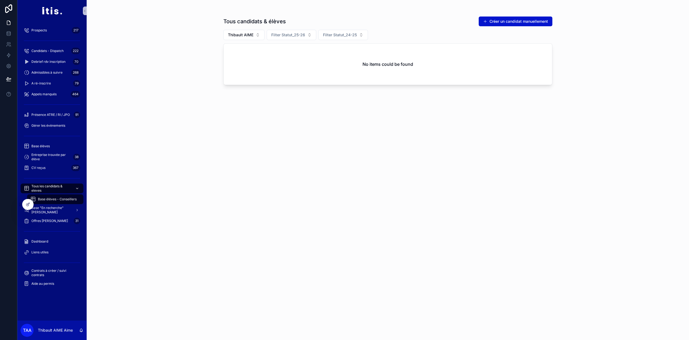
click at [51, 189] on span "Tous les candidats & eleves" at bounding box center [51, 188] width 40 height 9
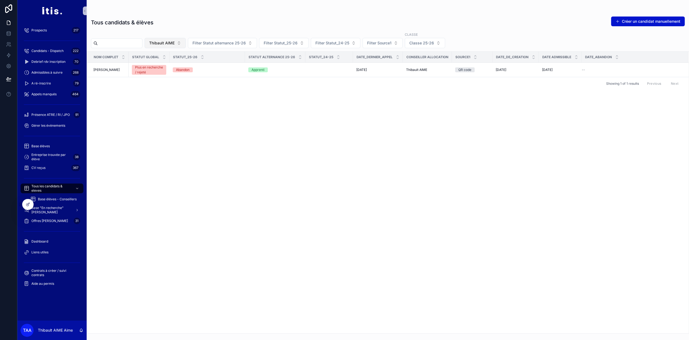
click at [186, 43] on button "Thibault AIME" at bounding box center [165, 43] width 41 height 10
click at [170, 67] on div "None" at bounding box center [176, 64] width 65 height 9
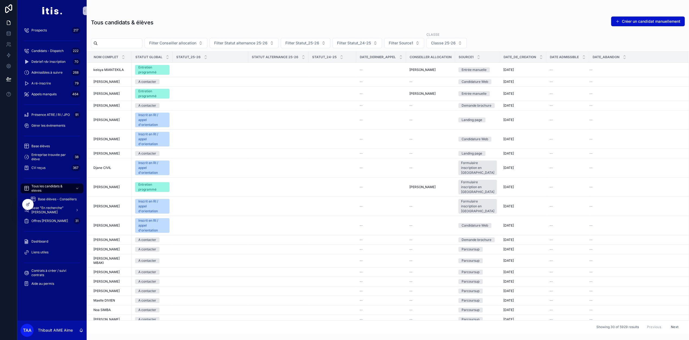
scroll to position [0, 4]
click at [624, 58] on icon "scrollable content" at bounding box center [625, 58] width 2 height 1
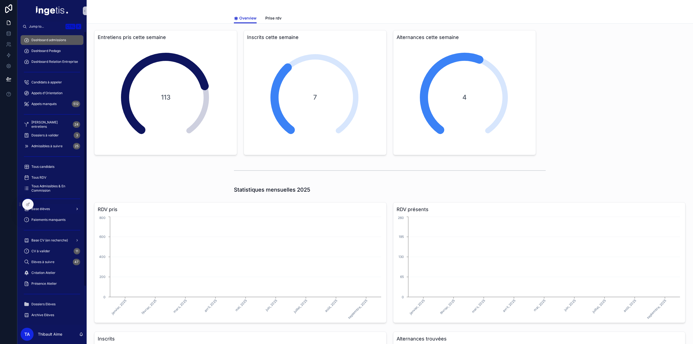
click at [63, 208] on div "Base élèves" at bounding box center [52, 209] width 56 height 9
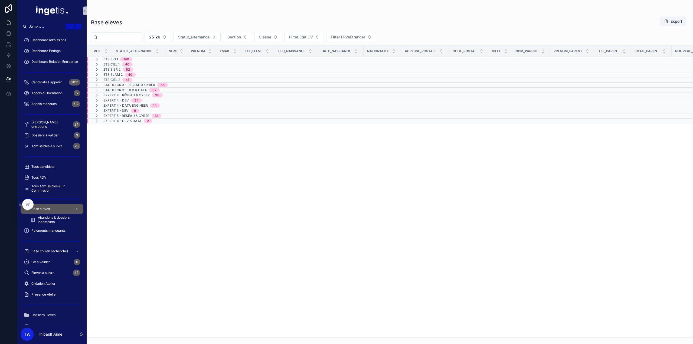
click at [140, 60] on div "BTS SIO 1 190" at bounding box center [137, 59] width 100 height 4
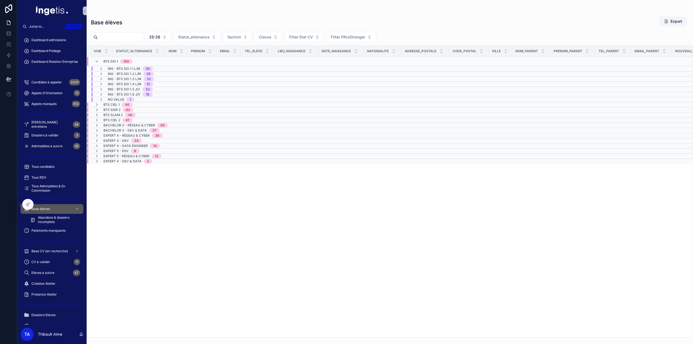
click at [129, 59] on div "190" at bounding box center [127, 61] width 6 height 4
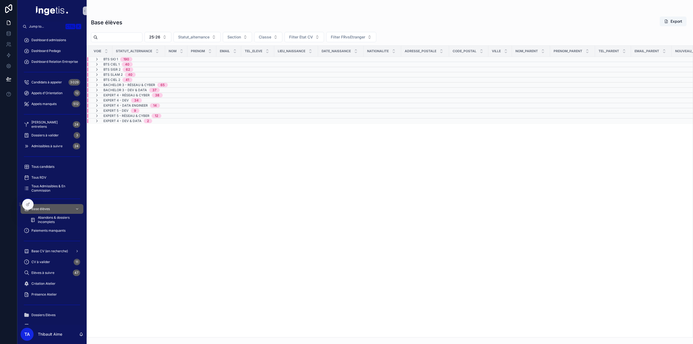
click at [146, 57] on div "BTS SIO 1 190" at bounding box center [137, 59] width 100 height 4
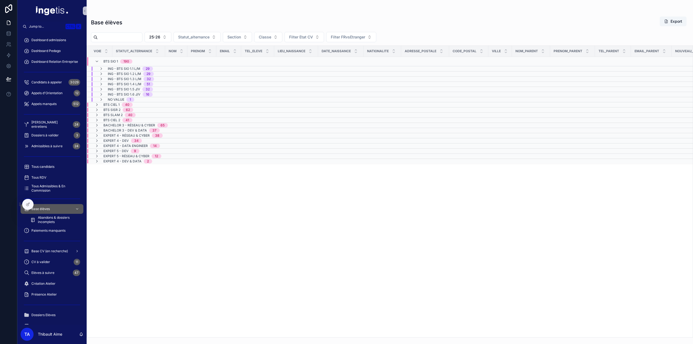
click at [147, 59] on div "BTS SIO 1 190" at bounding box center [137, 61] width 100 height 9
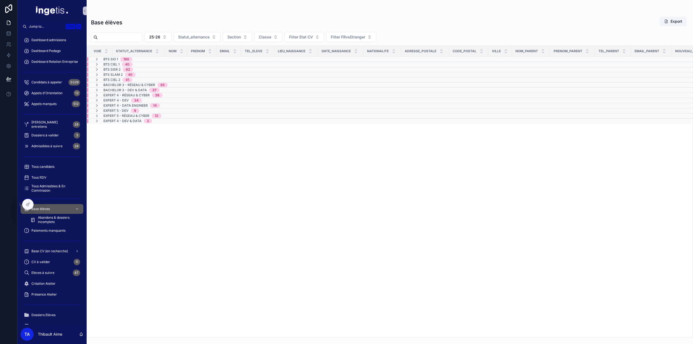
click at [143, 66] on div "BTS CIEL 1 40" at bounding box center [137, 64] width 100 height 4
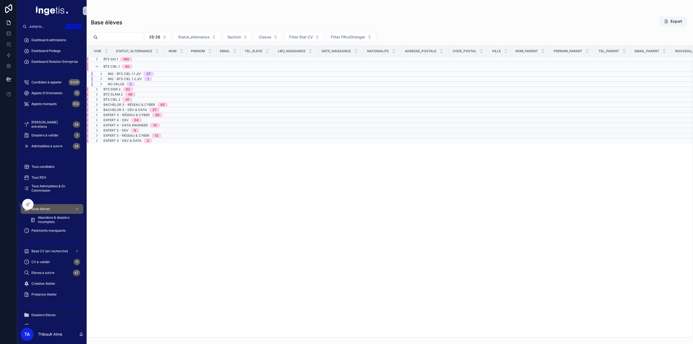
click at [143, 66] on div "BTS CIEL 1 40" at bounding box center [137, 66] width 100 height 9
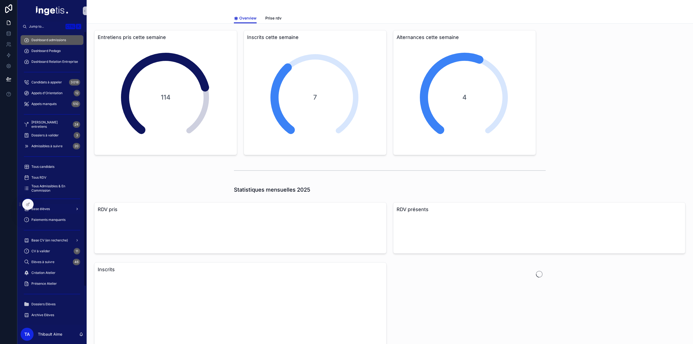
click at [49, 205] on div "Base élèves" at bounding box center [52, 209] width 56 height 9
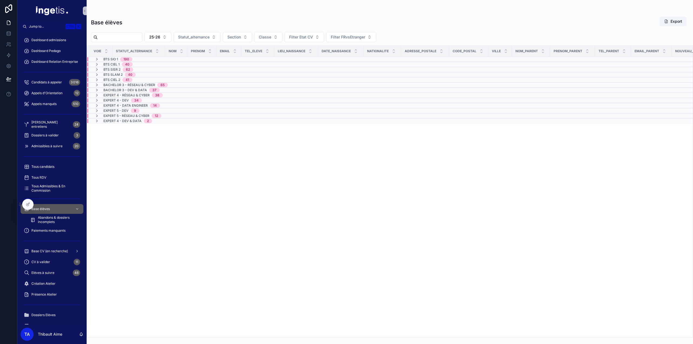
click at [143, 58] on div "BTS SIO 1 190" at bounding box center [137, 59] width 100 height 4
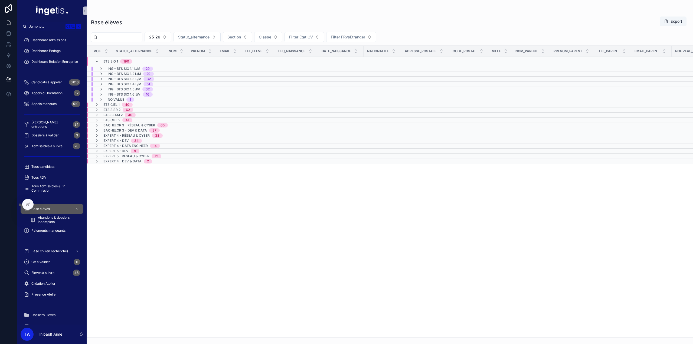
click at [117, 59] on div "BTS SIO 1 190" at bounding box center [117, 61] width 29 height 9
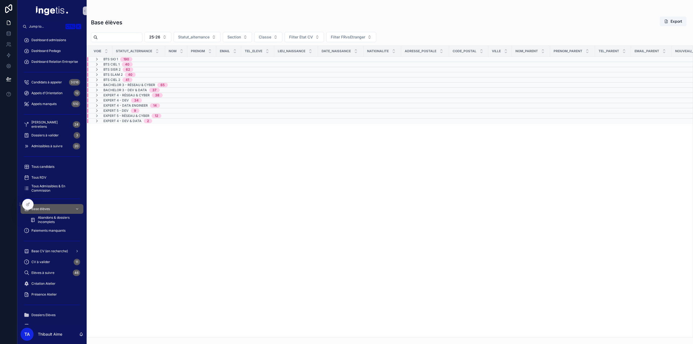
click at [109, 65] on span "BTS CIEL 1" at bounding box center [111, 64] width 16 height 4
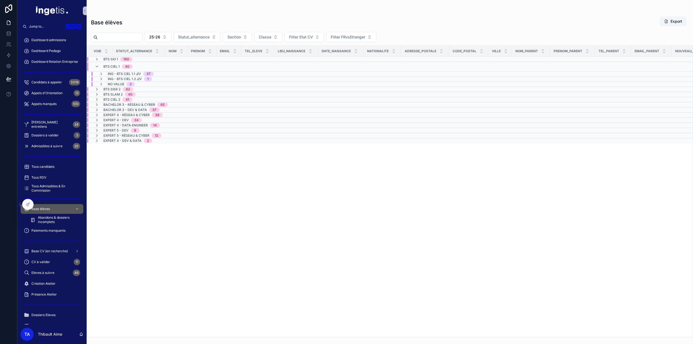
click at [109, 65] on span "BTS CIEL 1" at bounding box center [111, 66] width 16 height 4
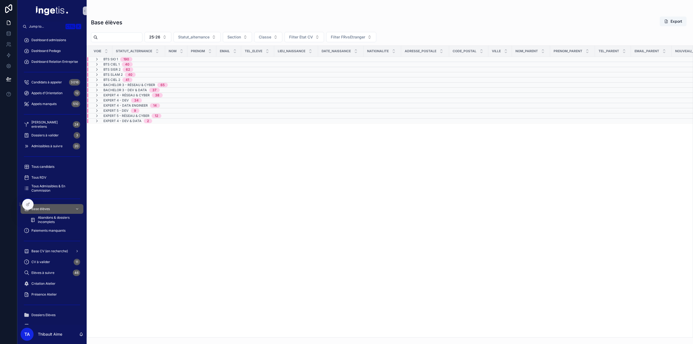
click at [109, 67] on span "BTS SISR 2" at bounding box center [111, 69] width 17 height 4
click at [106, 71] on span "BTS SISR 2" at bounding box center [111, 72] width 17 height 4
click at [106, 74] on span "BTS SLAM 2" at bounding box center [112, 75] width 19 height 4
click at [106, 75] on span "BTS SLAM 2" at bounding box center [112, 77] width 19 height 4
click at [104, 79] on span "BTS CIEL 2" at bounding box center [111, 80] width 17 height 4
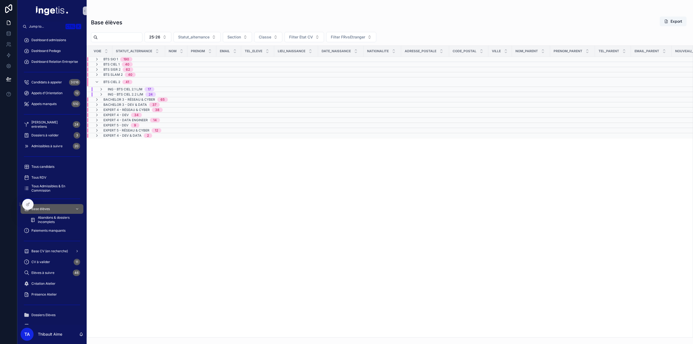
click at [103, 82] on div "BTS CIEL 2 41" at bounding box center [114, 82] width 38 height 9
click at [102, 83] on div "Bachelor 3 - Réseau & Cyber 65" at bounding box center [131, 85] width 73 height 4
click at [102, 87] on div "Bachelor 3 - Réseau & Cyber 65" at bounding box center [131, 87] width 73 height 9
click at [101, 88] on div "Bachelor 3 - Dev & Data 37" at bounding box center [127, 90] width 65 height 4
click at [102, 91] on div "Bachelor 3 - Dev & Data 37" at bounding box center [127, 92] width 65 height 9
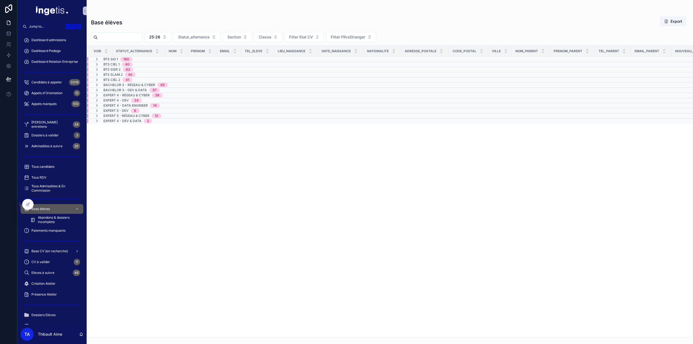
click at [104, 95] on span "Expert 4 - Réseau & Cyber" at bounding box center [126, 95] width 46 height 4
click at [104, 95] on span "Expert 4 - Réseau & Cyber" at bounding box center [126, 97] width 46 height 4
click at [147, 57] on div "BTS SIO 1 190" at bounding box center [137, 59] width 100 height 4
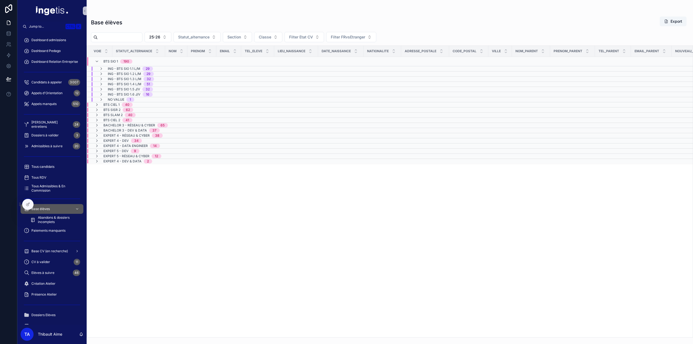
click at [139, 59] on div "BTS SIO 1 190" at bounding box center [137, 61] width 100 height 9
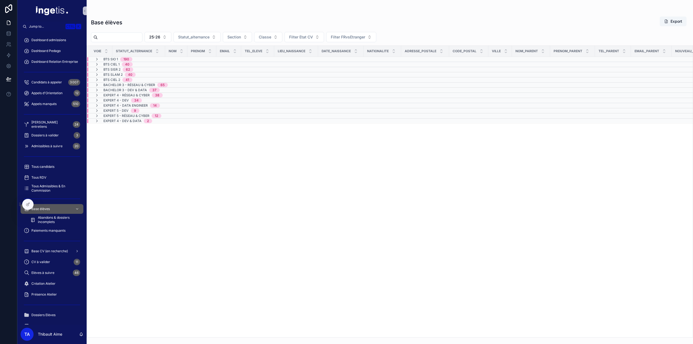
click at [139, 59] on div "BTS SIO 1 190" at bounding box center [137, 59] width 100 height 4
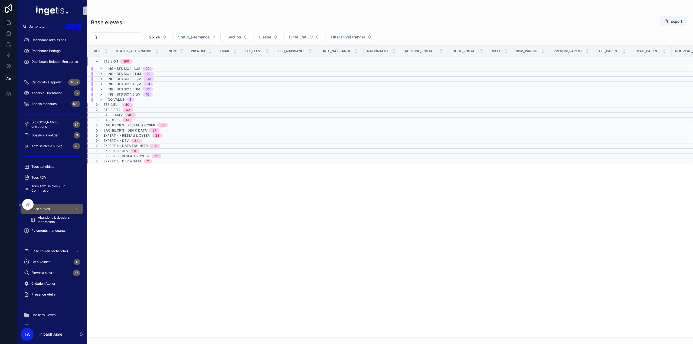
click at [134, 60] on div "BTS SIO 1 190" at bounding box center [113, 61] width 51 height 9
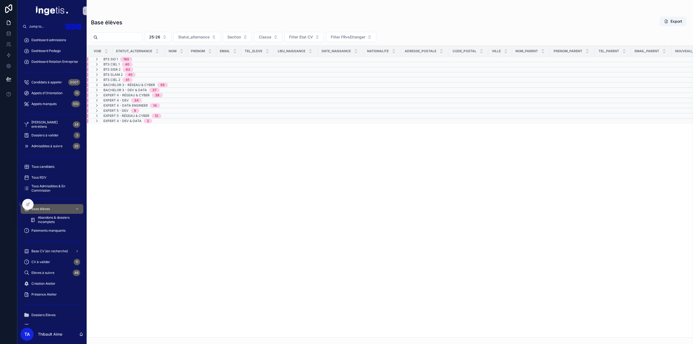
click at [134, 60] on div "BTS SIO 1 190" at bounding box center [113, 59] width 51 height 4
